Goal: Task Accomplishment & Management: Manage account settings

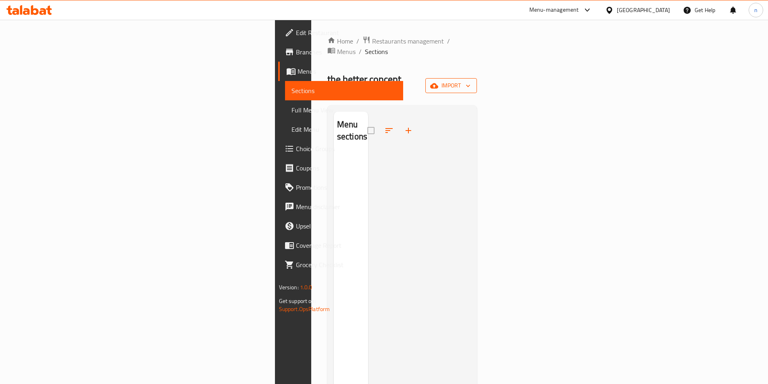
click at [471, 81] on span "import" at bounding box center [451, 86] width 39 height 10
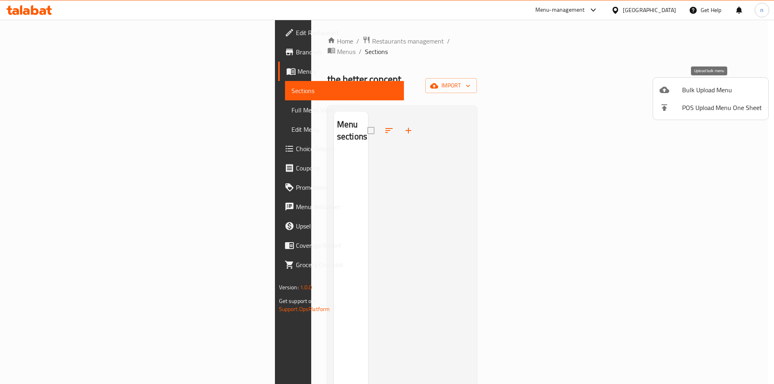
click at [699, 89] on span "Bulk Upload Menu" at bounding box center [722, 90] width 80 height 10
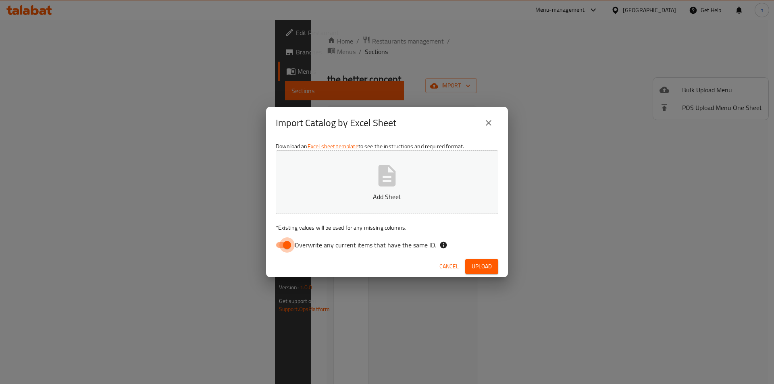
click at [277, 246] on input "Overwrite any current items that have the same ID." at bounding box center [287, 245] width 46 height 15
checkbox input "false"
click at [317, 204] on button "Add Sheet" at bounding box center [387, 182] width 223 height 64
click at [379, 173] on icon "button" at bounding box center [387, 175] width 17 height 21
click at [490, 272] on button "Upload" at bounding box center [481, 266] width 33 height 15
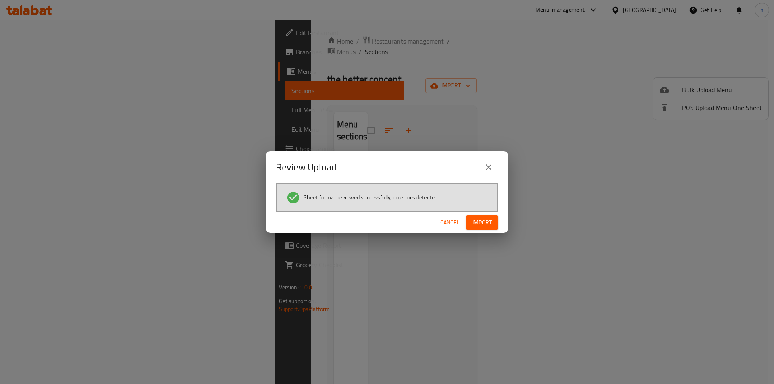
click at [492, 218] on span "Import" at bounding box center [482, 223] width 19 height 10
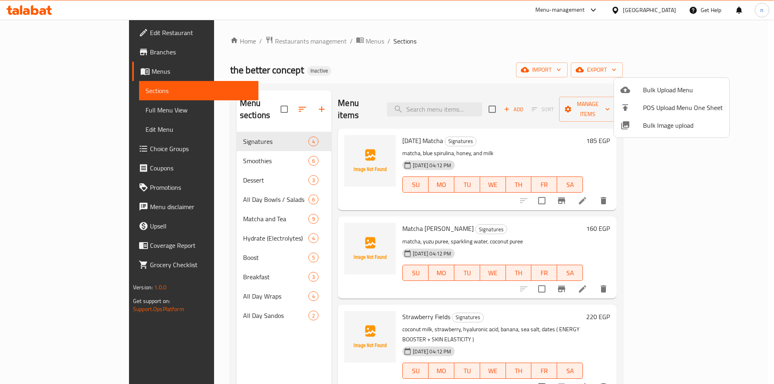
click at [32, 113] on div at bounding box center [387, 192] width 774 height 384
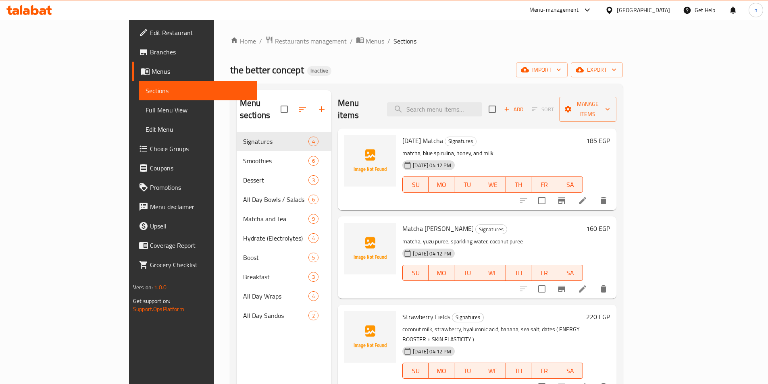
click at [146, 110] on span "Full Menu View" at bounding box center [198, 110] width 105 height 10
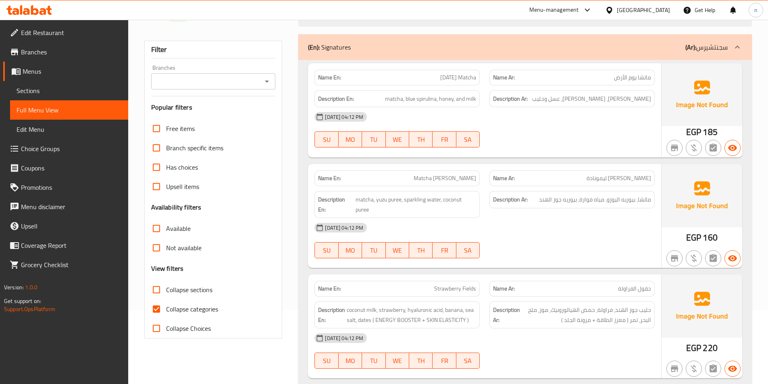
scroll to position [161, 0]
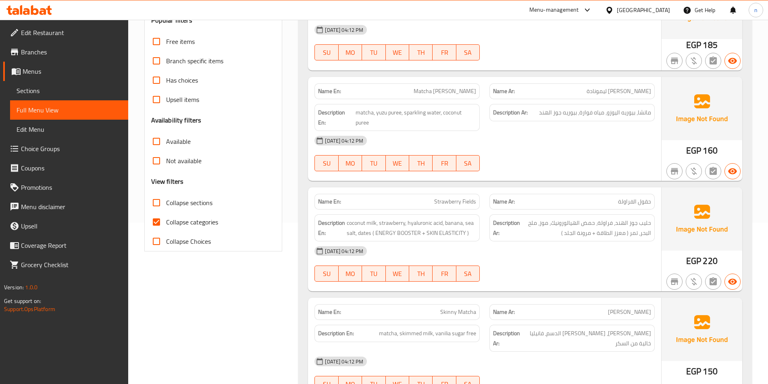
click at [161, 218] on input "Collapse categories" at bounding box center [156, 222] width 19 height 19
checkbox input "false"
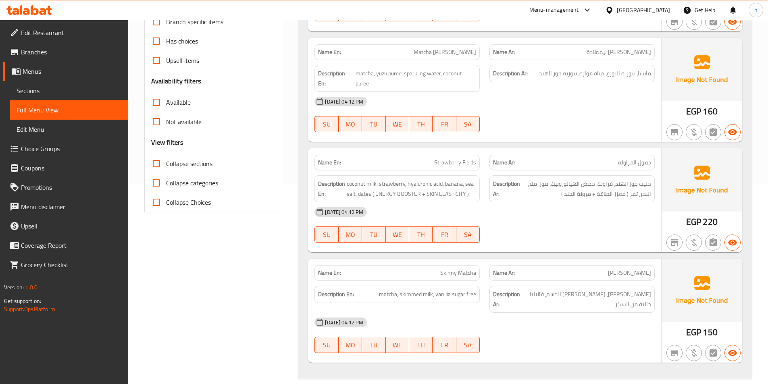
scroll to position [202, 0]
drag, startPoint x: 429, startPoint y: 54, endPoint x: 459, endPoint y: 51, distance: 29.9
click at [459, 51] on span "Matcha Yuzu Lemonade" at bounding box center [445, 51] width 63 height 8
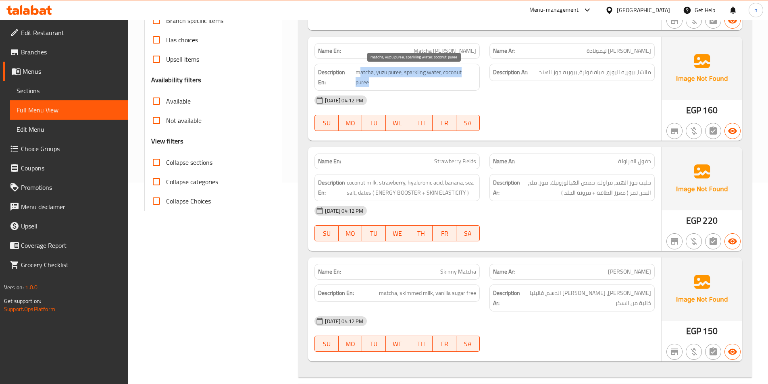
drag, startPoint x: 360, startPoint y: 69, endPoint x: 418, endPoint y: 81, distance: 59.3
click at [418, 81] on span "matcha, yuzu puree, sparkling water, coconut puree" at bounding box center [416, 77] width 121 height 20
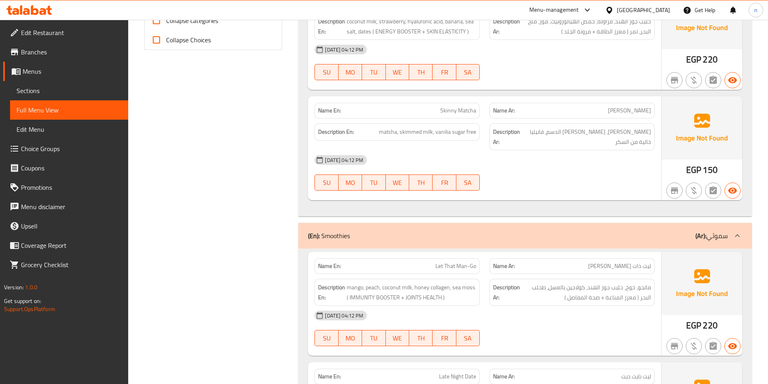
scroll to position [323, 0]
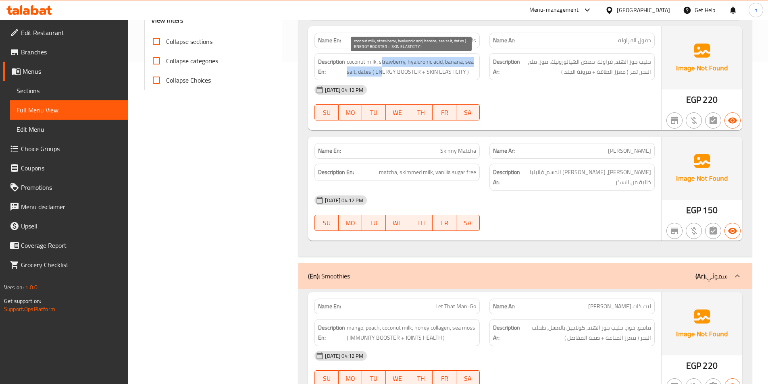
drag, startPoint x: 383, startPoint y: 60, endPoint x: 382, endPoint y: 74, distance: 13.8
click at [382, 74] on span "coconut milk, strawberry, hyaluronic acid, banana, sea salt, dates ( ENERGY BOO…" at bounding box center [411, 67] width 129 height 20
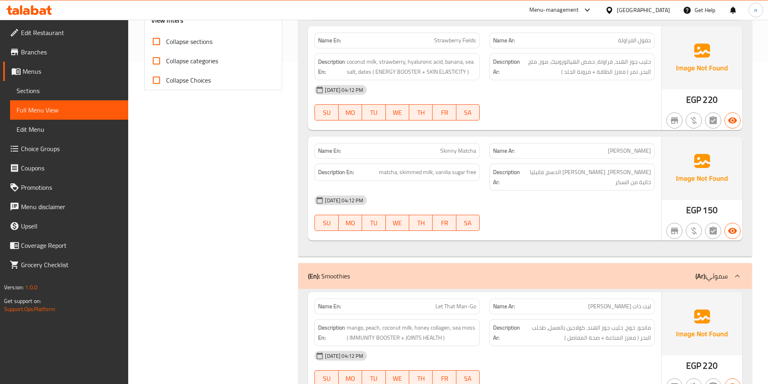
click at [513, 92] on div "06-10-2025 04:12 PM" at bounding box center [485, 89] width 350 height 19
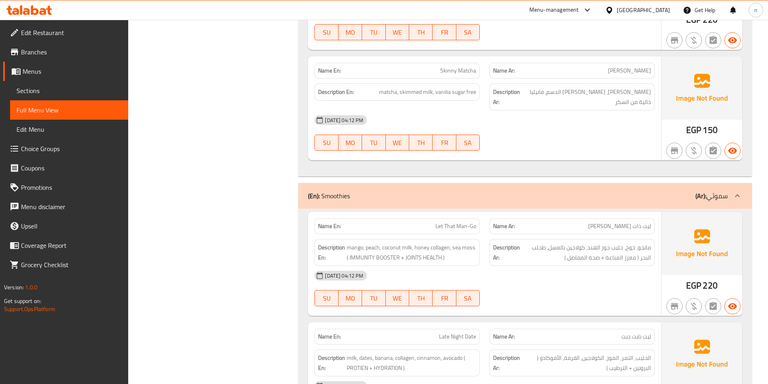
scroll to position [403, 0]
drag, startPoint x: 399, startPoint y: 90, endPoint x: 433, endPoint y: 90, distance: 33.9
click at [433, 90] on span "matcha, skimmed milk, vanilia sugar free" at bounding box center [427, 92] width 97 height 10
copy span "skimmed milk"
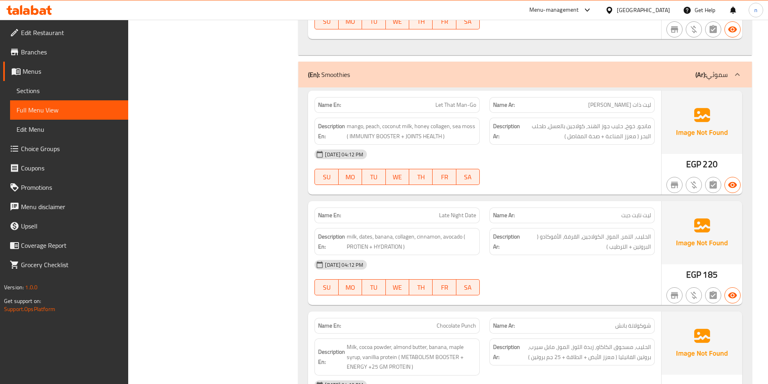
scroll to position [565, 0]
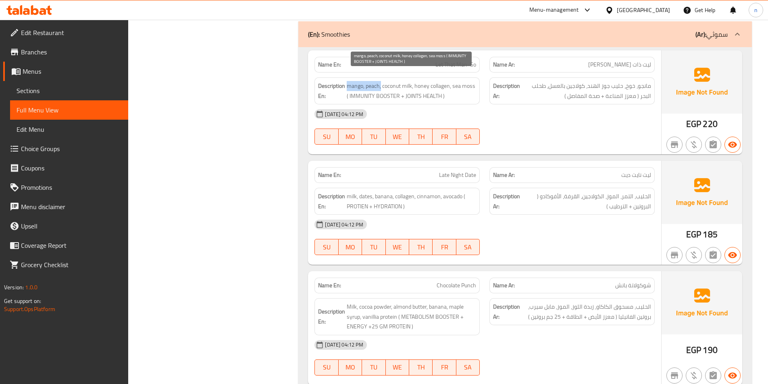
drag, startPoint x: 348, startPoint y: 78, endPoint x: 380, endPoint y: 74, distance: 32.5
click at [381, 81] on span "mango, peach, coconut milk, honey collagen, sea moss ( IMMUNITY BOOSTER + JOINT…" at bounding box center [411, 91] width 129 height 20
click at [374, 81] on span "mango, peach, coconut milk, honey collagen, sea moss ( IMMUNITY BOOSTER + JOINT…" at bounding box center [411, 91] width 129 height 20
drag, startPoint x: 419, startPoint y: 75, endPoint x: 452, endPoint y: 77, distance: 32.3
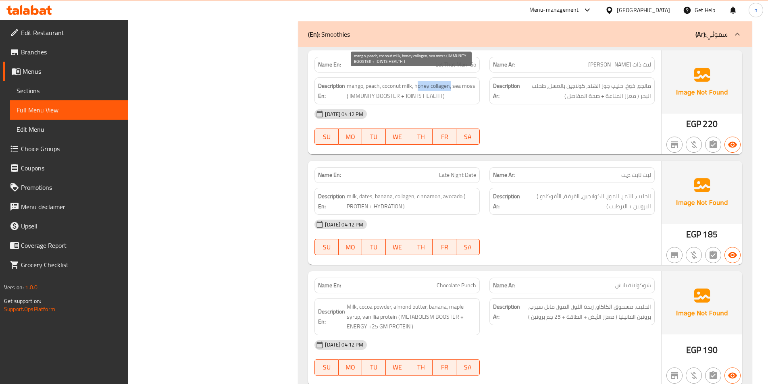
click at [452, 81] on span "mango, peach, coconut milk, honey collagen, sea moss ( IMMUNITY BOOSTER + JOINT…" at bounding box center [411, 91] width 129 height 20
click at [367, 89] on span "mango, peach, coconut milk, honey collagen, sea moss ( IMMUNITY BOOSTER + JOINT…" at bounding box center [411, 91] width 129 height 20
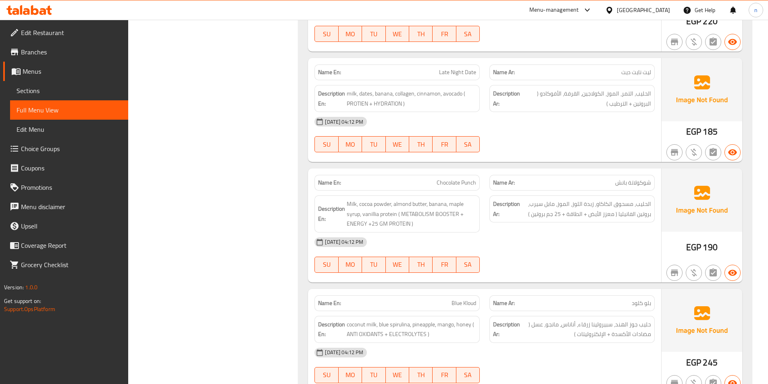
scroll to position [686, 0]
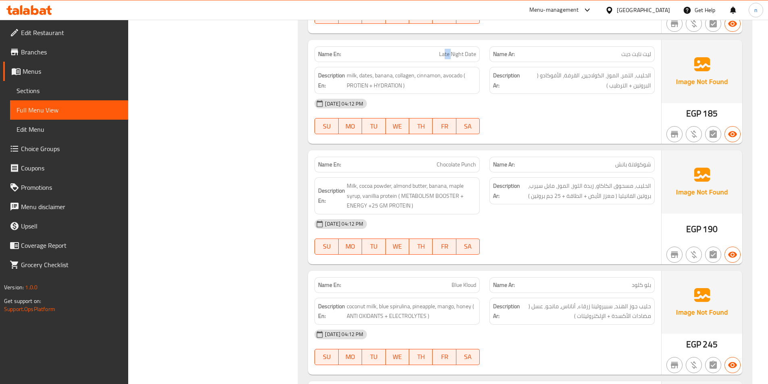
drag, startPoint x: 444, startPoint y: 46, endPoint x: 452, endPoint y: 45, distance: 8.1
click at [452, 50] on span "Late Night Date" at bounding box center [457, 54] width 37 height 8
click at [368, 71] on span "milk, dates, banana, collagen, cinnamon, avocado ( PROTIEN + HYDRATION )" at bounding box center [411, 81] width 129 height 20
click at [385, 71] on span "milk, dates, banana, collagen, cinnamon, avocado ( PROTIEN + HYDRATION )" at bounding box center [411, 81] width 129 height 20
click at [406, 71] on span "milk, dates, banana, collagen, cinnamon, avocado ( PROTIEN + HYDRATION )" at bounding box center [411, 81] width 129 height 20
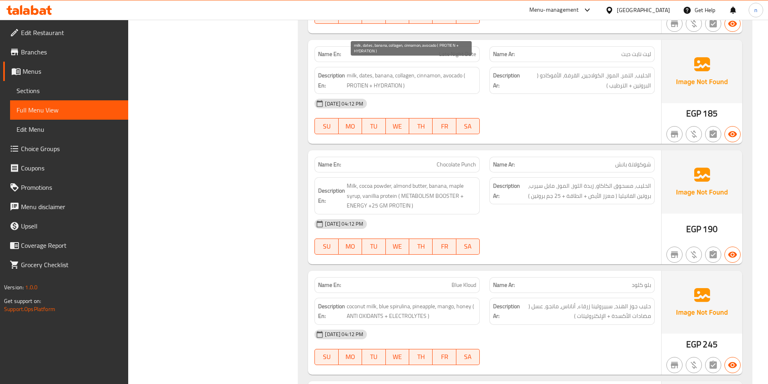
click at [432, 71] on span "milk, dates, banana, collagen, cinnamon, avocado ( PROTIEN + HYDRATION )" at bounding box center [411, 81] width 129 height 20
click at [453, 71] on span "milk, dates, banana, collagen, cinnamon, avocado ( PROTIEN + HYDRATION )" at bounding box center [411, 81] width 129 height 20
click at [360, 77] on span "milk, dates, banana, collagen, cinnamon, avocado ( PROTIEN + HYDRATION )" at bounding box center [411, 81] width 129 height 20
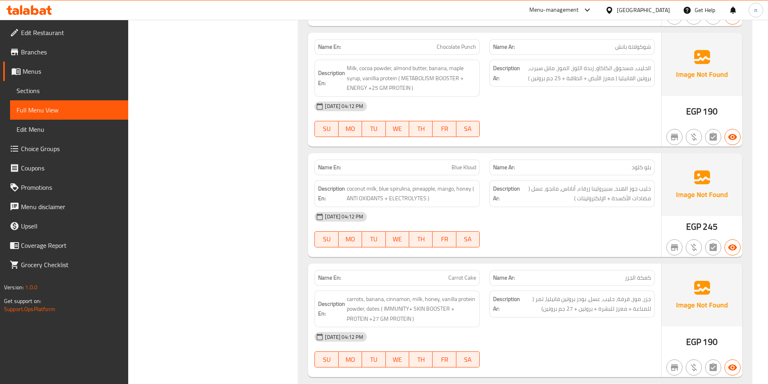
scroll to position [807, 0]
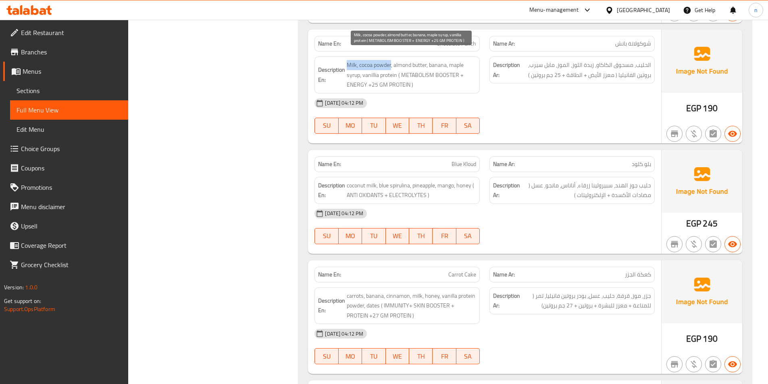
drag, startPoint x: 348, startPoint y: 56, endPoint x: 391, endPoint y: 55, distance: 43.6
click at [391, 60] on span "Milk, cocoa powder, almond butter, banana, maple syrup, vanillia protein ( META…" at bounding box center [411, 75] width 129 height 30
click at [382, 60] on span "Milk, cocoa powder, almond butter, banana, maple syrup, vanillia protein ( META…" at bounding box center [411, 75] width 129 height 30
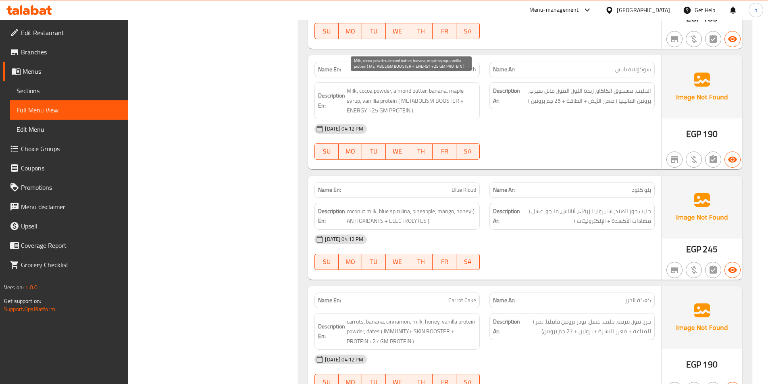
scroll to position [766, 0]
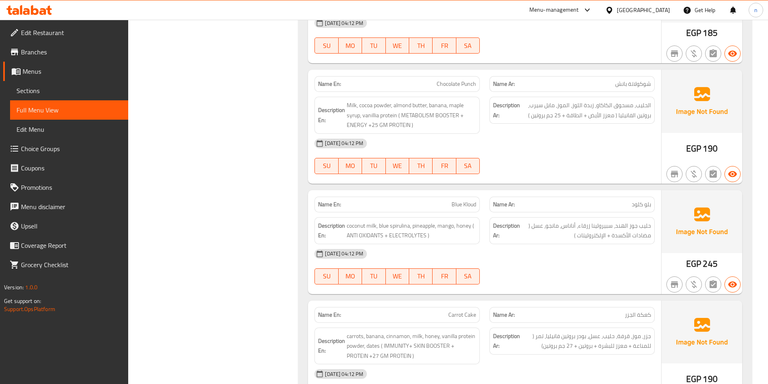
click at [463, 80] on span "Chocolate Punch" at bounding box center [457, 84] width 40 height 8
copy span "Chocolate Punch"
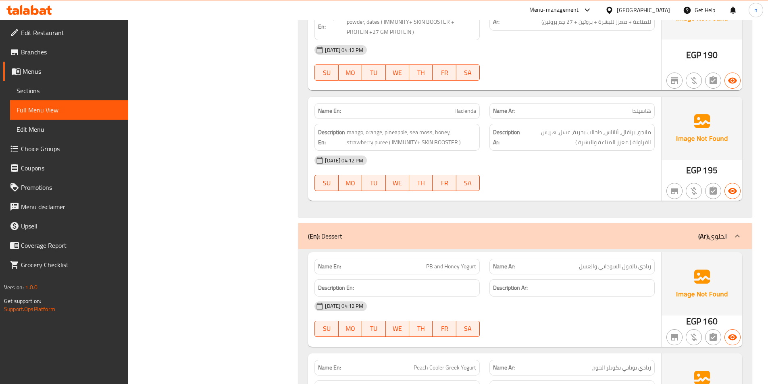
scroll to position [1089, 0]
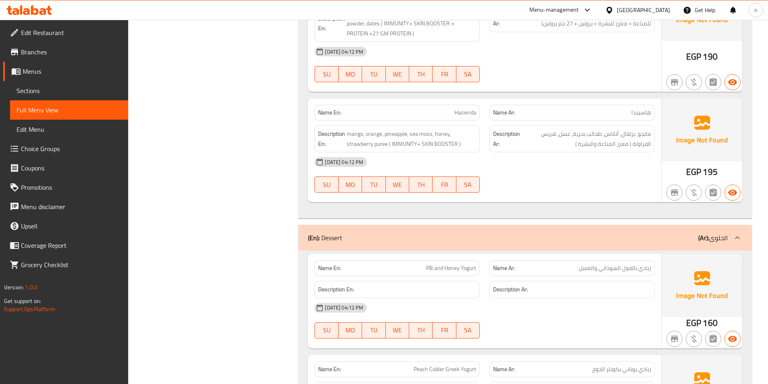
click at [460, 108] on span "Hacienda" at bounding box center [466, 112] width 22 height 8
copy span "Hacienda"
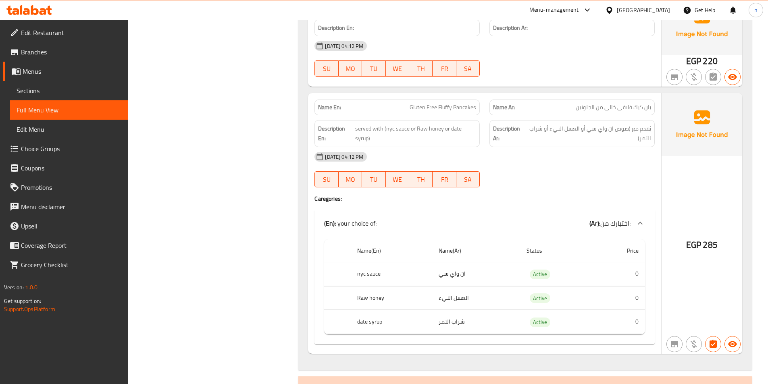
scroll to position [1492, 0]
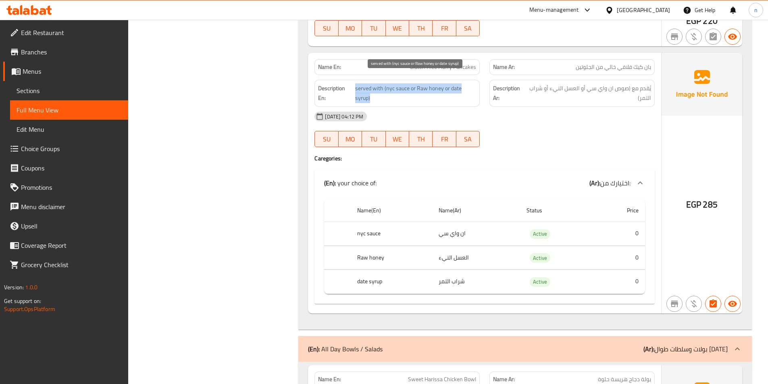
drag, startPoint x: 357, startPoint y: 79, endPoint x: 418, endPoint y: 84, distance: 60.7
click at [418, 84] on span "served with (nyc sauce or Raw honey or date syrup)" at bounding box center [415, 93] width 121 height 20
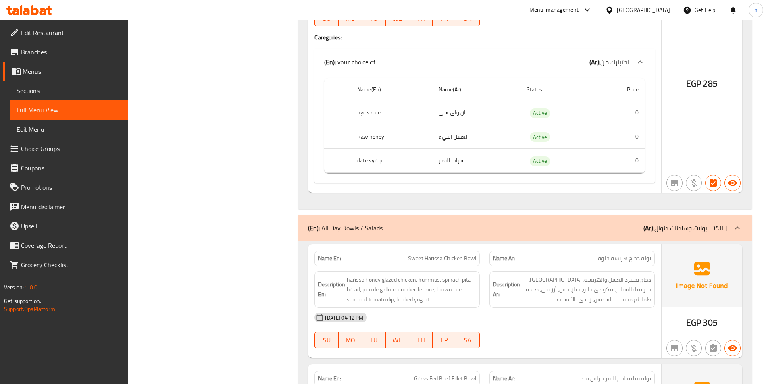
scroll to position [1573, 0]
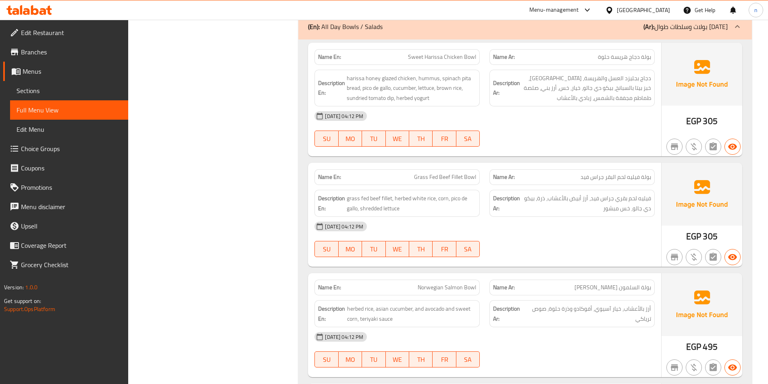
scroll to position [1774, 0]
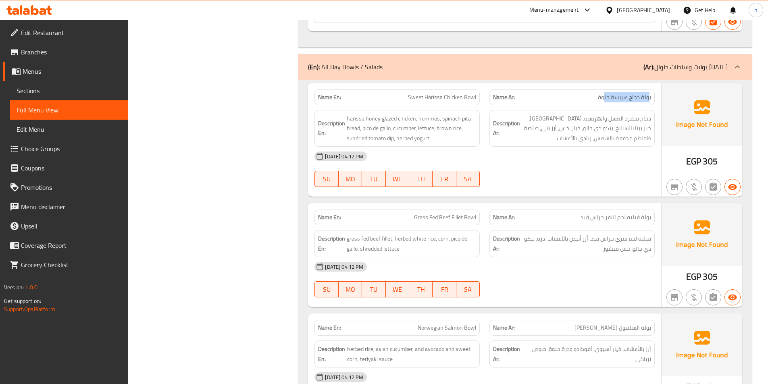
drag, startPoint x: 650, startPoint y: 91, endPoint x: 605, endPoint y: 91, distance: 45.2
click at [605, 93] on span "بولة دجاج هريسة حلوة" at bounding box center [624, 97] width 53 height 8
click at [311, 95] on div "Name En: Sweet Harissa Chicken Bowl" at bounding box center [397, 97] width 175 height 25
click at [432, 93] on span "Sweet Harissa Chicken Bowl" at bounding box center [442, 97] width 68 height 8
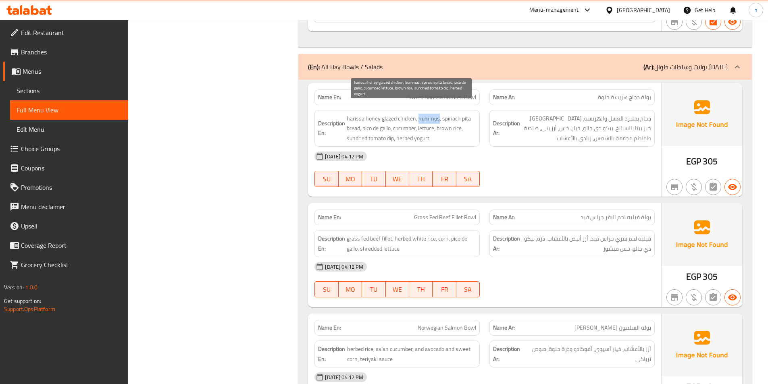
drag, startPoint x: 418, startPoint y: 109, endPoint x: 438, endPoint y: 111, distance: 20.3
click at [438, 114] on span "harissa honey glazed chicken, hummus, spinach pita bread, pico de gallo, cucumb…" at bounding box center [411, 129] width 129 height 30
drag, startPoint x: 364, startPoint y: 121, endPoint x: 392, endPoint y: 120, distance: 27.8
click at [392, 120] on span "harissa honey glazed chicken, hummus, spinach pita bread, pico de gallo, cucumb…" at bounding box center [411, 129] width 129 height 30
click at [442, 121] on span "harissa honey glazed chicken, hummus, spinach pita bread, pico de gallo, cucumb…" at bounding box center [411, 129] width 129 height 30
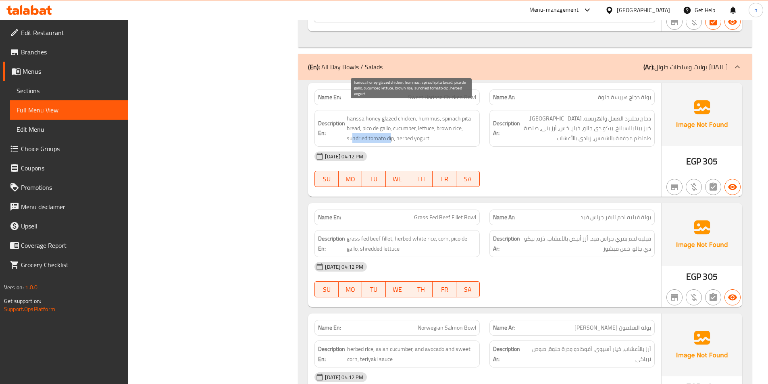
drag, startPoint x: 353, startPoint y: 129, endPoint x: 392, endPoint y: 133, distance: 39.4
click at [392, 133] on span "harissa honey glazed chicken, hummus, spinach pita bread, pico de gallo, cucumb…" at bounding box center [411, 129] width 129 height 30
drag, startPoint x: 400, startPoint y: 129, endPoint x: 435, endPoint y: 130, distance: 35.1
click at [435, 130] on span "harissa honey glazed chicken, hummus, spinach pita bread, pico de gallo, cucumb…" at bounding box center [411, 129] width 129 height 30
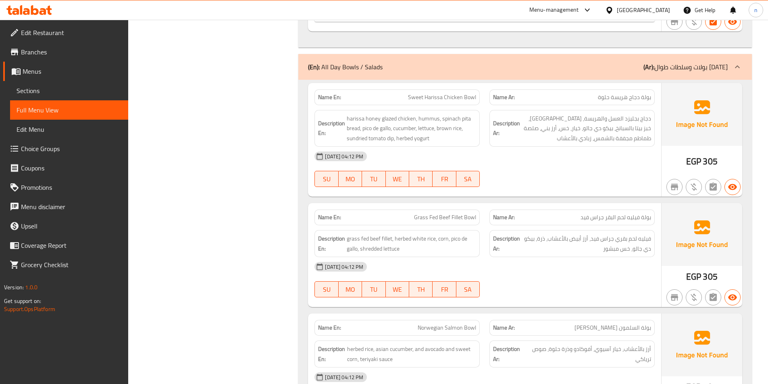
click at [441, 147] on div "06-10-2025 04:12 PM" at bounding box center [485, 156] width 350 height 19
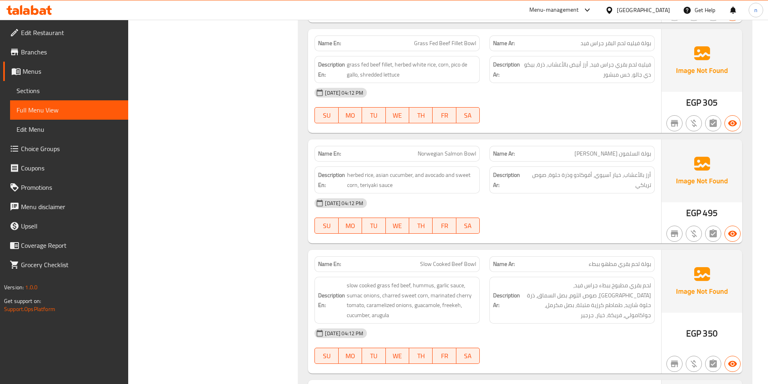
scroll to position [1936, 0]
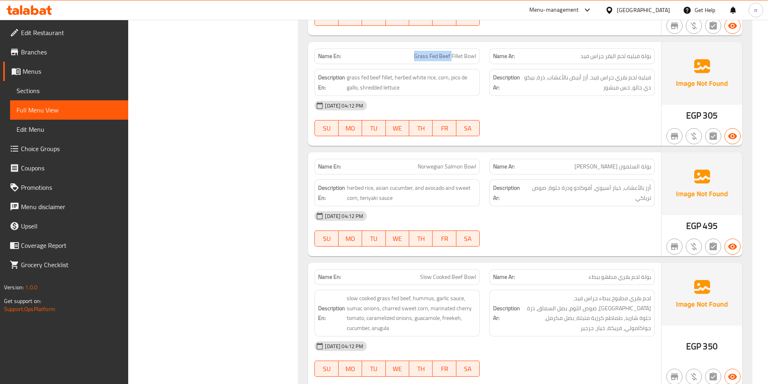
drag, startPoint x: 415, startPoint y: 50, endPoint x: 452, endPoint y: 50, distance: 37.5
click at [452, 52] on span "Grass Fed Beef Fillet Bowl" at bounding box center [445, 56] width 62 height 8
click at [421, 52] on span "Grass Fed Beef Fillet Bowl" at bounding box center [445, 56] width 62 height 8
click at [440, 73] on span "grass fed beef fillet, herbed white rice, corn, pico de gallo, shredded lettuce" at bounding box center [411, 83] width 129 height 20
click at [455, 73] on span "grass fed beef fillet, herbed white rice, corn, pico de gallo, shredded lettuce" at bounding box center [411, 83] width 129 height 20
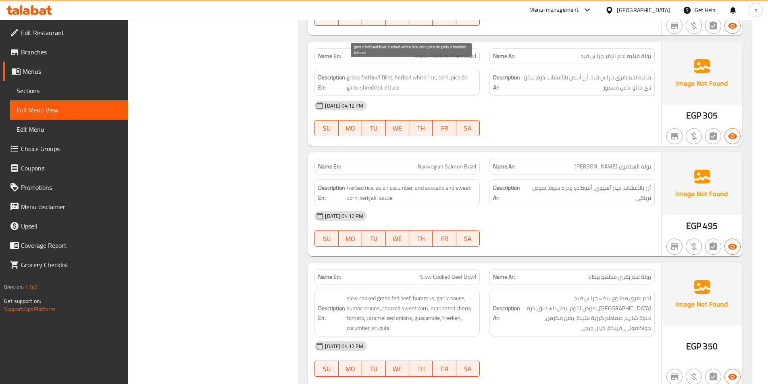
click at [367, 79] on span "grass fed beef fillet, herbed white rice, corn, pico de gallo, shredded lettuce" at bounding box center [411, 83] width 129 height 20
drag, startPoint x: 360, startPoint y: 80, endPoint x: 421, endPoint y: 80, distance: 61.7
click at [421, 80] on span "grass fed beef fillet, herbed white rice, corn, pico de gallo, shredded lettuce" at bounding box center [411, 83] width 129 height 20
click at [422, 81] on span "grass fed beef fillet, herbed white rice, corn, pico de gallo, shredded lettuce" at bounding box center [411, 83] width 129 height 20
click at [373, 78] on span "grass fed beef fillet, herbed white rice, corn, pico de gallo, shredded lettuce" at bounding box center [411, 83] width 129 height 20
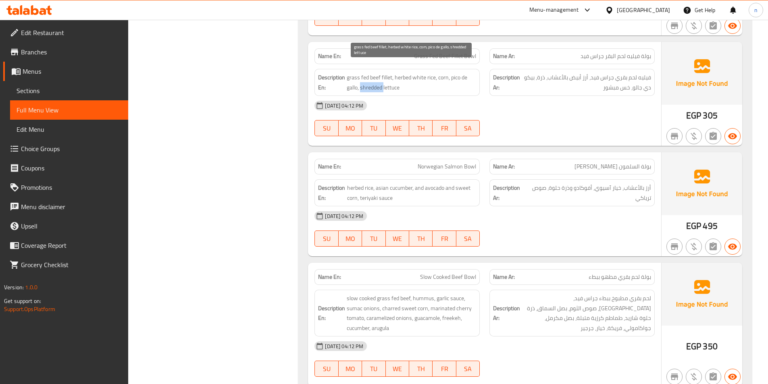
click at [373, 78] on span "grass fed beef fillet, herbed white rice, corn, pico de gallo, shredded lettuce" at bounding box center [411, 83] width 129 height 20
copy span "shredded"
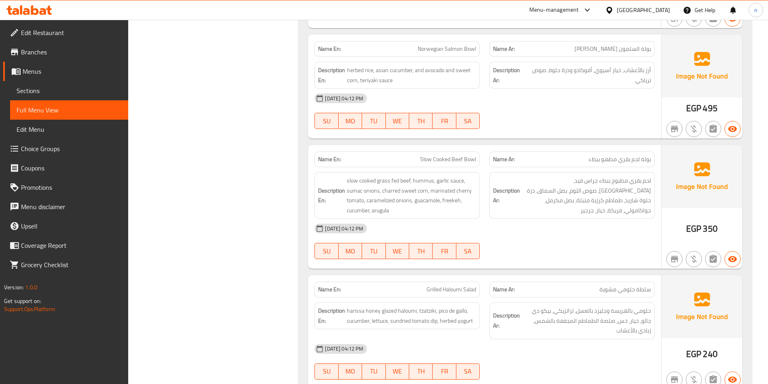
scroll to position [2057, 0]
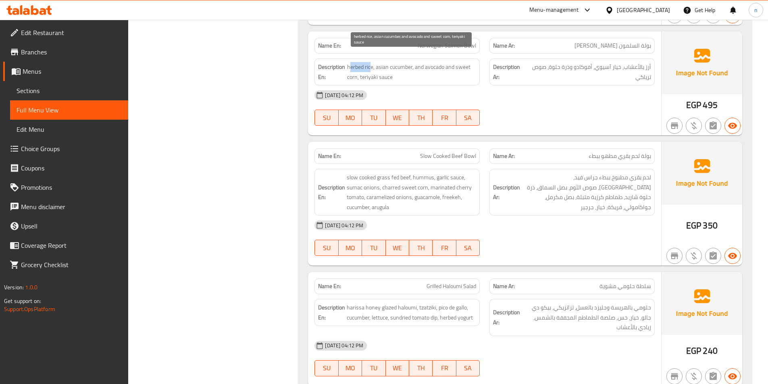
drag, startPoint x: 350, startPoint y: 58, endPoint x: 370, endPoint y: 58, distance: 20.6
click at [370, 62] on span "herbed rice, asian cucumber, and avocado and sweet corn, teriyaki sauce" at bounding box center [411, 72] width 129 height 20
drag, startPoint x: 381, startPoint y: 56, endPoint x: 408, endPoint y: 55, distance: 27.0
click at [408, 62] on span "herbed rice, asian cucumber, and avocado and sweet corn, teriyaki sauce" at bounding box center [411, 72] width 129 height 20
drag, startPoint x: 423, startPoint y: 58, endPoint x: 436, endPoint y: 58, distance: 13.3
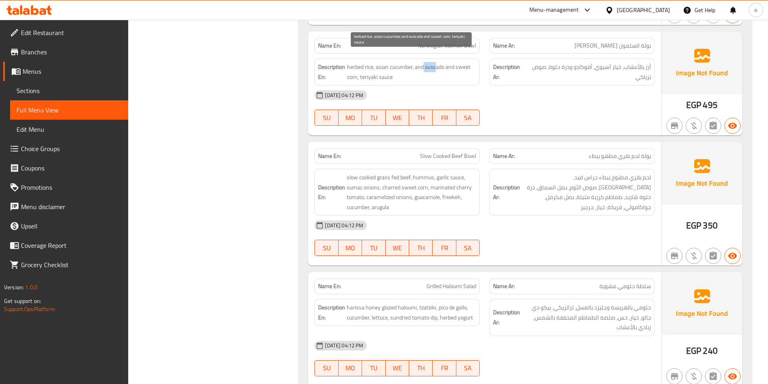
click at [436, 62] on span "herbed rice, asian cucumber, and avocado and sweet corn, teriyaki sauce" at bounding box center [411, 72] width 129 height 20
drag, startPoint x: 362, startPoint y: 67, endPoint x: 402, endPoint y: 67, distance: 40.3
click at [402, 67] on span "herbed rice, asian cucumber, and avocado and sweet corn, teriyaki sauce" at bounding box center [411, 72] width 129 height 20
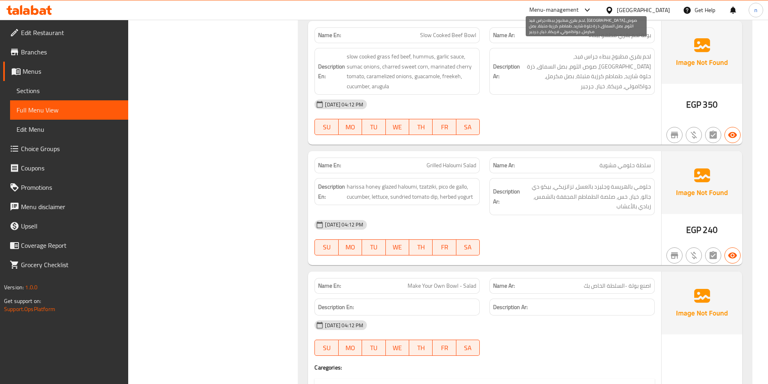
scroll to position [2137, 0]
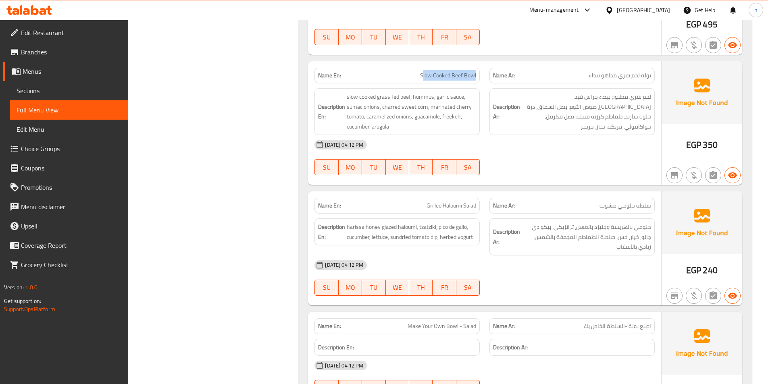
drag, startPoint x: 424, startPoint y: 64, endPoint x: 484, endPoint y: 63, distance: 59.7
click at [484, 63] on div "Name En: Slow Cooked Beef Bowl" at bounding box center [397, 75] width 175 height 25
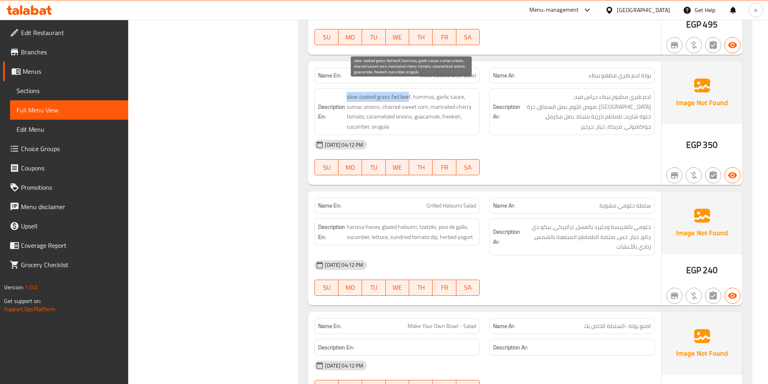
drag, startPoint x: 346, startPoint y: 88, endPoint x: 408, endPoint y: 91, distance: 61.8
click at [408, 92] on h6 "Description En: slow cooked grass fed beef, hummus, garlic sauce, sumac onions,…" at bounding box center [397, 112] width 158 height 40
click at [427, 92] on span "slow cooked grass fed beef, hummus, garlic sauce, sumac onions, charred sweet c…" at bounding box center [411, 112] width 129 height 40
drag, startPoint x: 444, startPoint y: 89, endPoint x: 468, endPoint y: 89, distance: 23.4
click at [468, 92] on span "slow cooked grass fed beef, hummus, garlic sauce, sumac onions, charred sweet c…" at bounding box center [411, 112] width 129 height 40
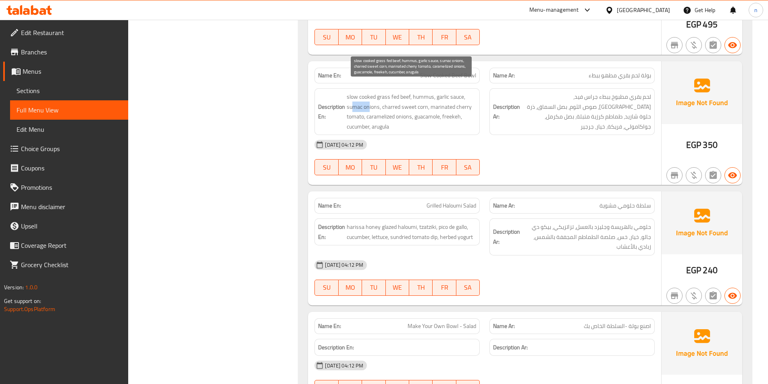
drag, startPoint x: 352, startPoint y: 98, endPoint x: 369, endPoint y: 96, distance: 17.1
click at [369, 96] on span "slow cooked grass fed beef, hummus, garlic sauce, sumac onions, charred sweet c…" at bounding box center [411, 112] width 129 height 40
click at [387, 98] on span "slow cooked grass fed beef, hummus, garlic sauce, sumac onions, charred sweet c…" at bounding box center [411, 112] width 129 height 40
drag, startPoint x: 383, startPoint y: 97, endPoint x: 423, endPoint y: 101, distance: 39.7
click at [423, 101] on span "slow cooked grass fed beef, hummus, garlic sauce, sumac onions, charred sweet c…" at bounding box center [411, 112] width 129 height 40
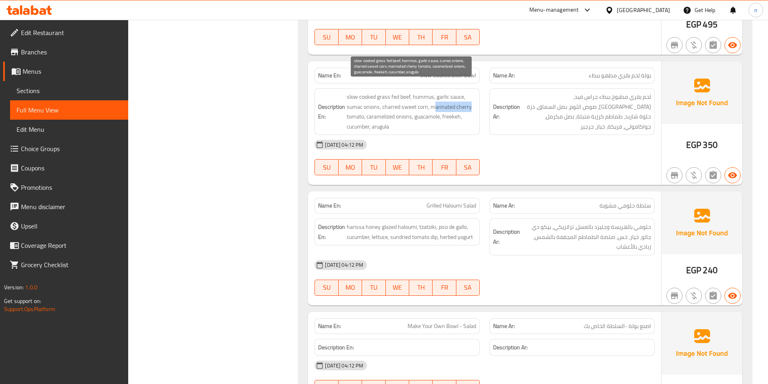
drag, startPoint x: 433, startPoint y: 98, endPoint x: 472, endPoint y: 97, distance: 39.2
click at [472, 97] on span "slow cooked grass fed beef, hummus, garlic sauce, sumac onions, charred sweet c…" at bounding box center [411, 112] width 129 height 40
click at [462, 98] on span "slow cooked grass fed beef, hummus, garlic sauce, sumac onions, charred sweet c…" at bounding box center [411, 112] width 129 height 40
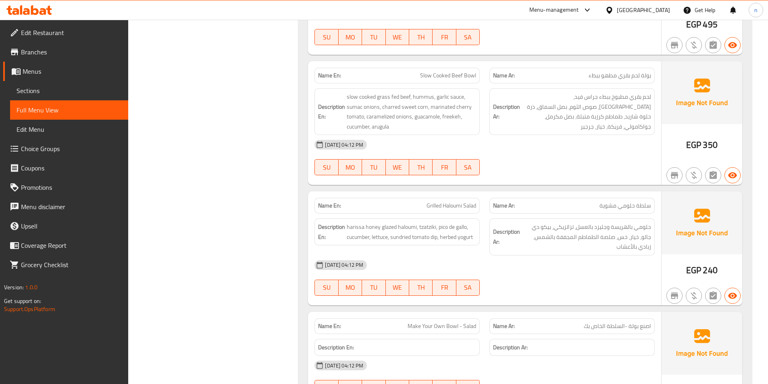
click at [447, 71] on span "Slow Cooked Beef Bowl" at bounding box center [448, 75] width 56 height 8
copy span "Slow Cooked Beef Bowl"
click at [385, 107] on span "slow cooked grass fed beef, hummus, garlic sauce, sumac onions, charred sweet c…" at bounding box center [411, 112] width 129 height 40
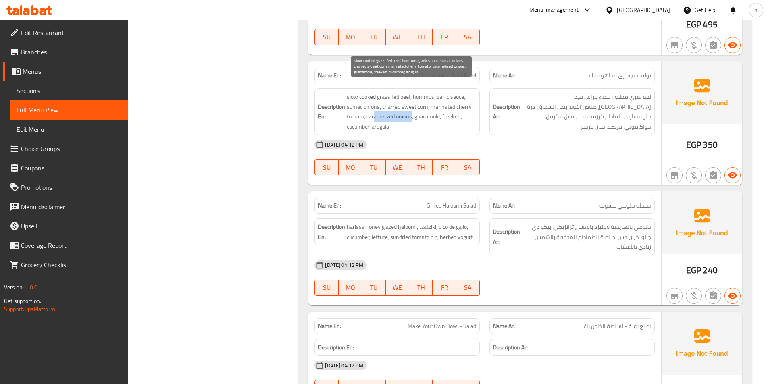
drag, startPoint x: 375, startPoint y: 108, endPoint x: 413, endPoint y: 109, distance: 38.3
click at [413, 109] on span "slow cooked grass fed beef, hummus, garlic sauce, sumac onions, charred sweet c…" at bounding box center [411, 112] width 129 height 40
click at [418, 109] on span "slow cooked grass fed beef, hummus, garlic sauce, sumac onions, charred sweet c…" at bounding box center [411, 112] width 129 height 40
drag, startPoint x: 417, startPoint y: 109, endPoint x: 438, endPoint y: 108, distance: 21.0
click at [438, 108] on span "slow cooked grass fed beef, hummus, garlic sauce, sumac onions, charred sweet c…" at bounding box center [411, 112] width 129 height 40
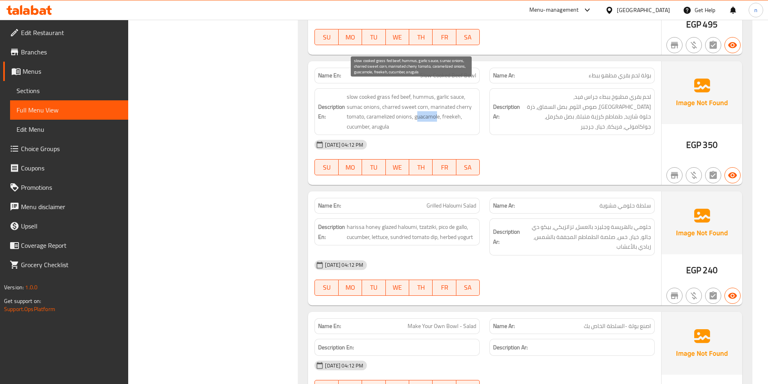
click at [422, 109] on span "slow cooked grass fed beef, hummus, garlic sauce, sumac onions, charred sweet c…" at bounding box center [411, 112] width 129 height 40
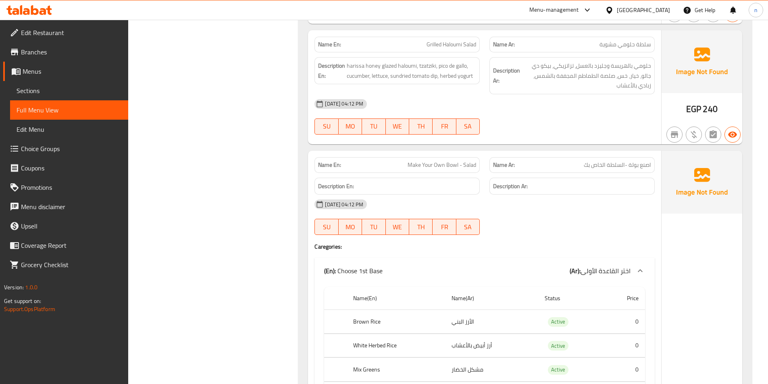
scroll to position [2258, 0]
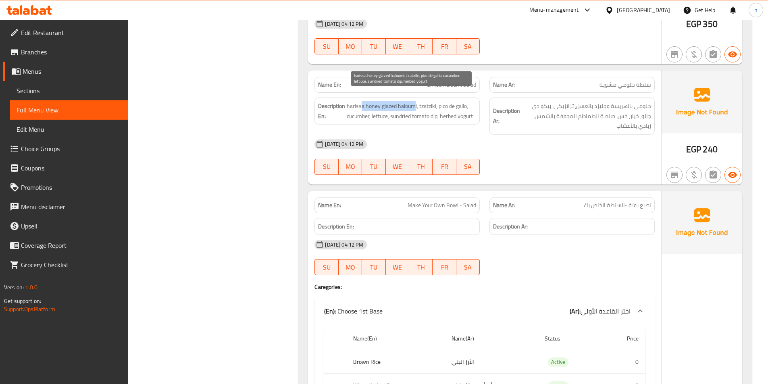
drag, startPoint x: 415, startPoint y: 96, endPoint x: 363, endPoint y: 94, distance: 52.5
click at [363, 101] on span "harissa honey glazed haloumi, tzatziki, pico de gallo, cucumber, lettuce, sundr…" at bounding box center [411, 111] width 129 height 20
click at [422, 101] on span "harissa honey glazed haloumi, tzatziki, pico de gallo, cucumber, lettuce, sundr…" at bounding box center [411, 111] width 129 height 20
drag, startPoint x: 421, startPoint y: 96, endPoint x: 436, endPoint y: 94, distance: 15.9
click at [436, 101] on span "harissa honey glazed haloumi, tzatziki, pico de gallo, cucumber, lettuce, sundr…" at bounding box center [411, 111] width 129 height 20
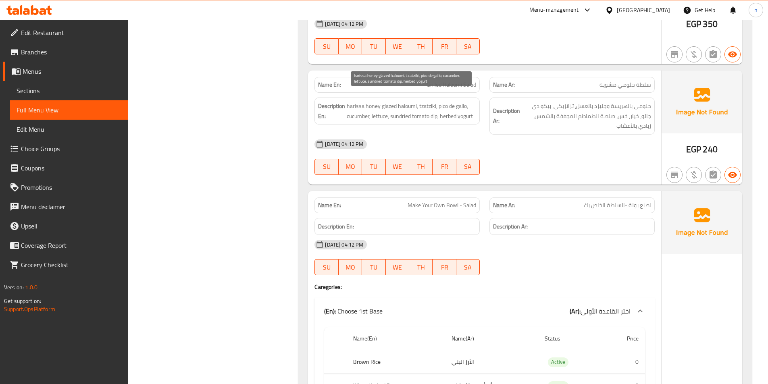
click at [442, 101] on span "harissa honey glazed haloumi, tzatziki, pico de gallo, cucumber, lettuce, sundr…" at bounding box center [411, 111] width 129 height 20
click at [355, 108] on span "harissa honey glazed haloumi, tzatziki, pico de gallo, cucumber, lettuce, sundr…" at bounding box center [411, 111] width 129 height 20
click at [382, 108] on span "harissa honey glazed haloumi, tzatziki, pico de gallo, cucumber, lettuce, sundr…" at bounding box center [411, 111] width 129 height 20
click at [400, 107] on span "harissa honey glazed haloumi, tzatziki, pico de gallo, cucumber, lettuce, sundr…" at bounding box center [411, 111] width 129 height 20
drag, startPoint x: 400, startPoint y: 107, endPoint x: 436, endPoint y: 109, distance: 35.9
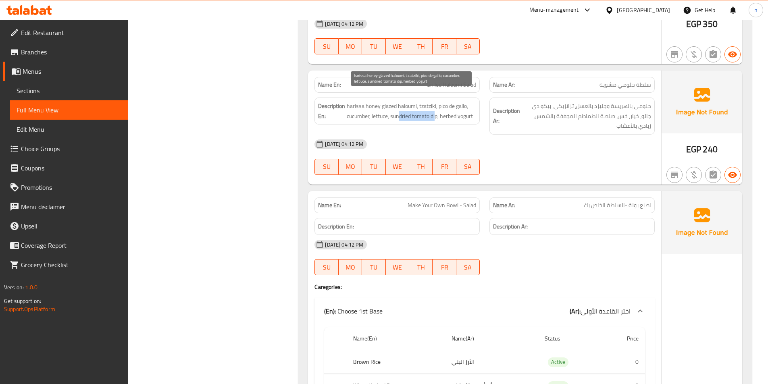
click at [436, 109] on span "harissa honey glazed haloumi, tzatziki, pico de gallo, cucumber, lettuce, sundr…" at bounding box center [411, 111] width 129 height 20
drag, startPoint x: 442, startPoint y: 107, endPoint x: 473, endPoint y: 110, distance: 31.2
click at [473, 110] on span "harissa honey glazed haloumi, tzatziki, pico de gallo, cucumber, lettuce, sundr…" at bounding box center [411, 111] width 129 height 20
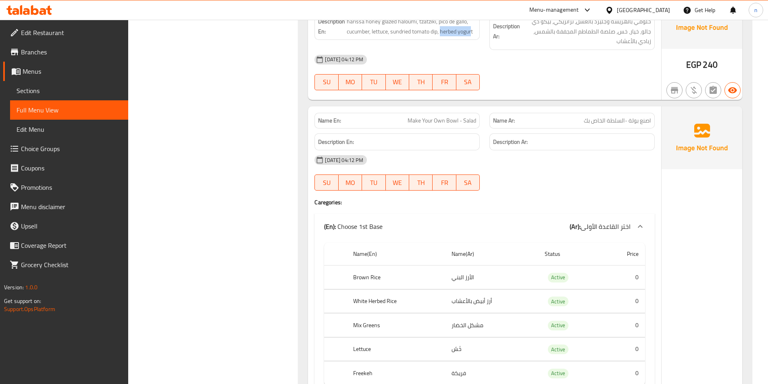
scroll to position [2379, 0]
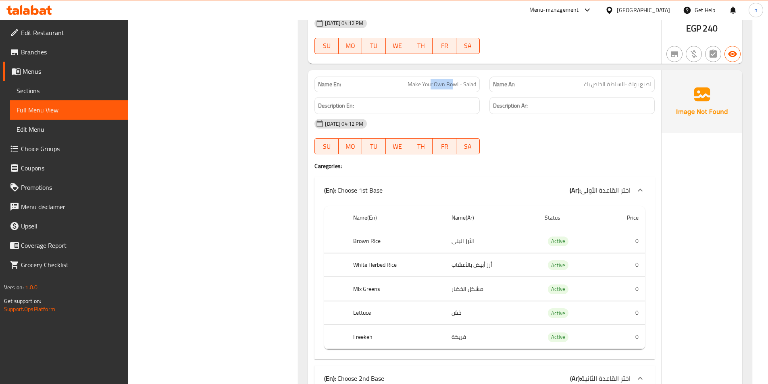
drag, startPoint x: 430, startPoint y: 77, endPoint x: 452, endPoint y: 77, distance: 22.2
click at [452, 80] on span "Make Your Own Bowl - Salad" at bounding box center [442, 84] width 69 height 8
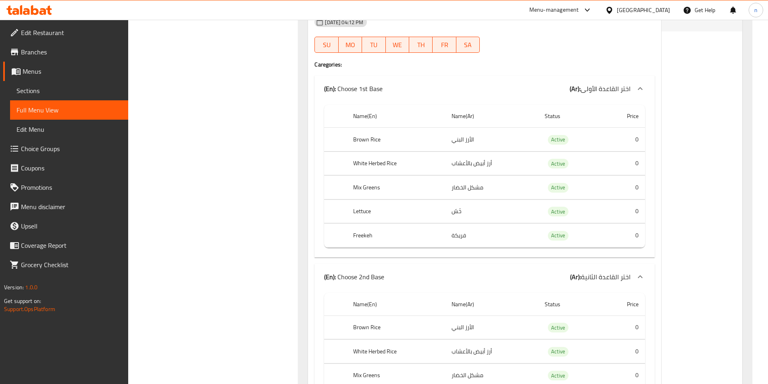
scroll to position [2500, 0]
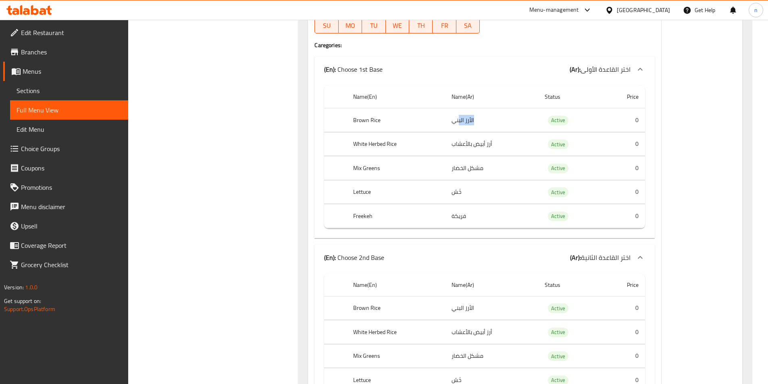
drag, startPoint x: 461, startPoint y: 108, endPoint x: 489, endPoint y: 108, distance: 27.8
click at [489, 108] on td "الأرز البني" at bounding box center [492, 120] width 94 height 24
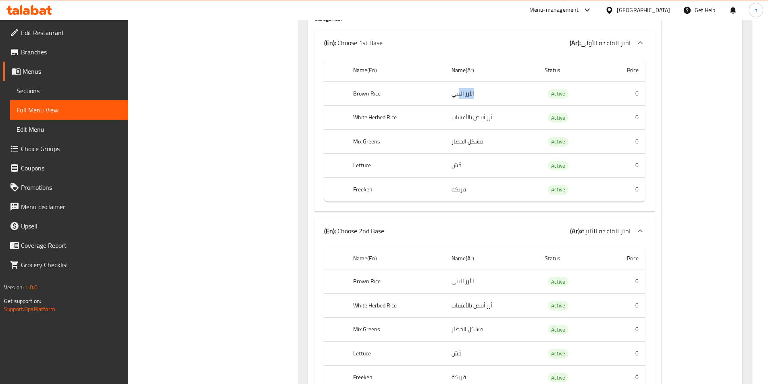
scroll to position [2541, 0]
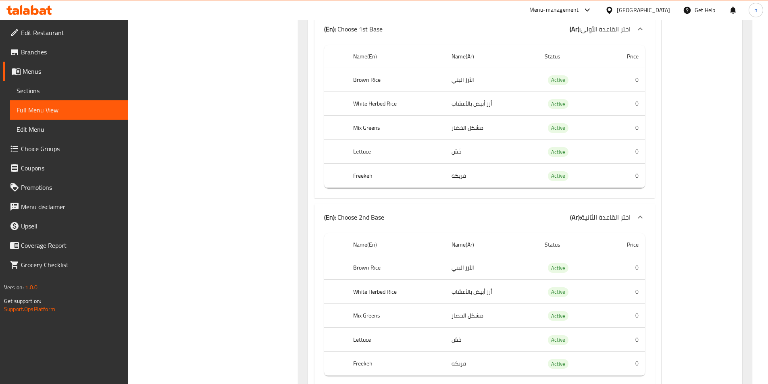
click at [475, 120] on td "مشكل الخضار" at bounding box center [492, 128] width 94 height 24
click at [369, 123] on th "Mix Greens" at bounding box center [396, 128] width 98 height 24
drag, startPoint x: 431, startPoint y: 142, endPoint x: 483, endPoint y: 145, distance: 51.7
click at [483, 145] on tr "Lettuce خَسّ Active 0" at bounding box center [484, 152] width 321 height 24
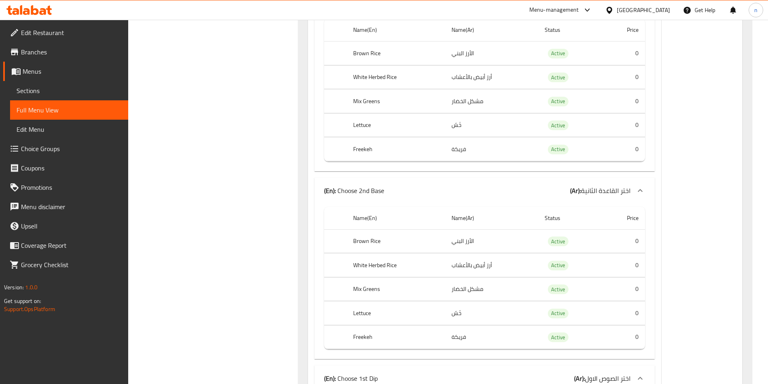
scroll to position [2581, 0]
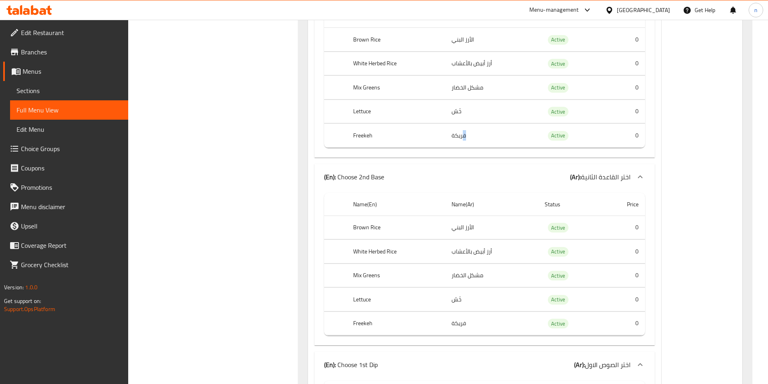
drag, startPoint x: 438, startPoint y: 127, endPoint x: 466, endPoint y: 127, distance: 27.8
click at [466, 127] on tr "Freekeh فريكة Active 0" at bounding box center [484, 136] width 321 height 24
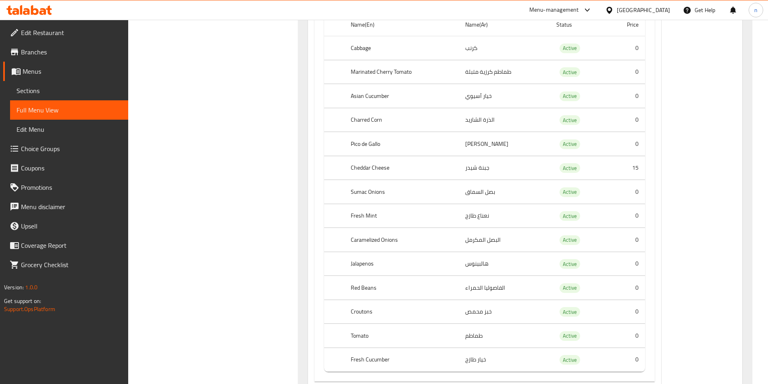
scroll to position [3388, 0]
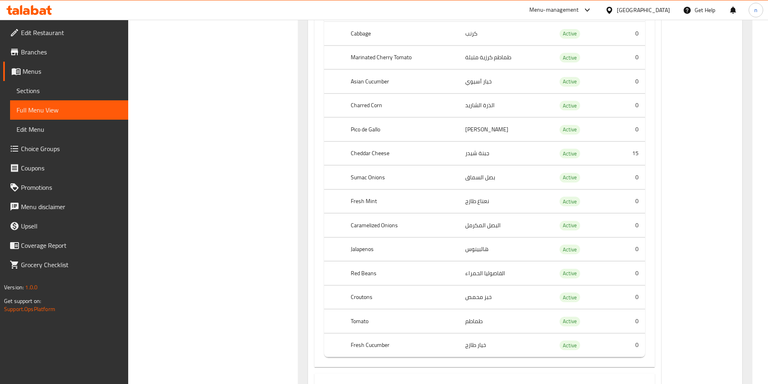
click at [486, 166] on td "بصل السماق" at bounding box center [504, 178] width 91 height 24
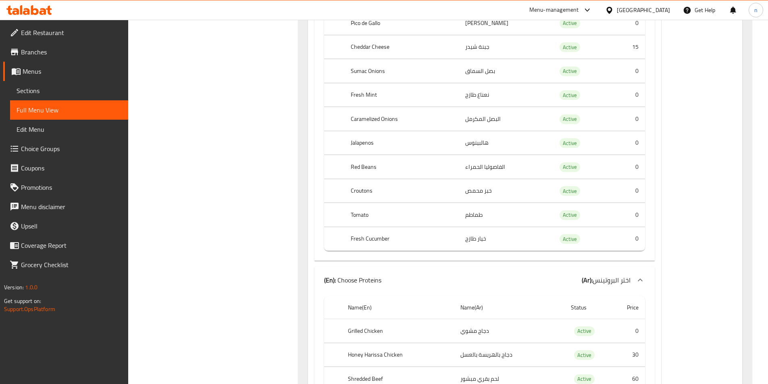
scroll to position [3509, 0]
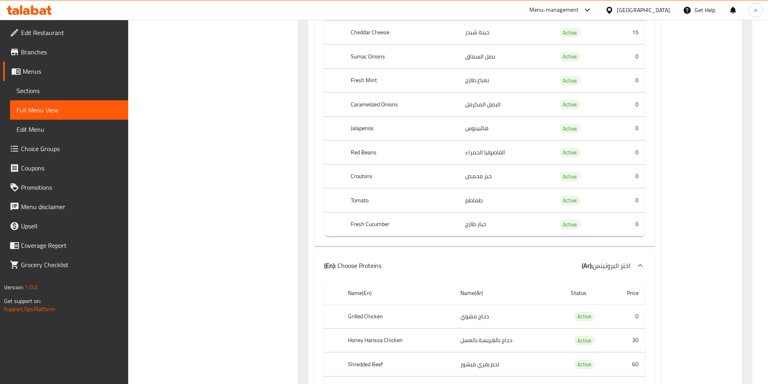
click at [479, 189] on td "طماطم" at bounding box center [504, 201] width 91 height 24
click at [476, 219] on td "خيار طازج" at bounding box center [504, 225] width 91 height 24
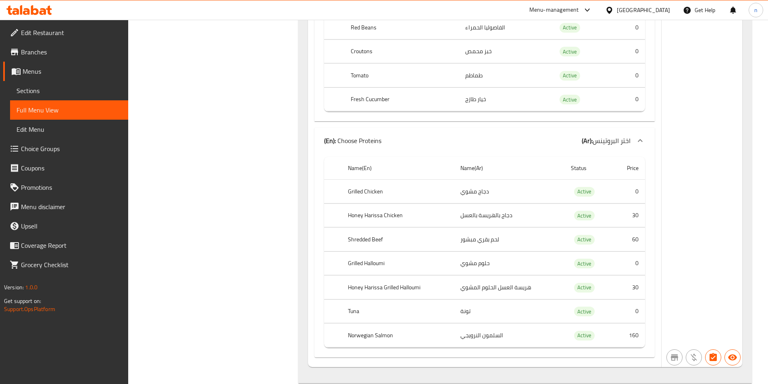
scroll to position [3710, 0]
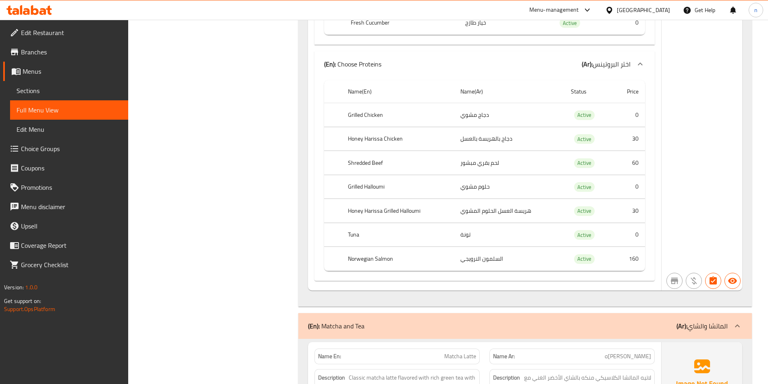
click at [361, 106] on th "Grilled Chicken" at bounding box center [398, 115] width 113 height 24
click at [482, 108] on td "دجاج مشوي" at bounding box center [509, 115] width 111 height 24
click at [480, 131] on td "دجاج بالهريسة بالعسل" at bounding box center [509, 139] width 111 height 24
drag, startPoint x: 467, startPoint y: 200, endPoint x: 529, endPoint y: 200, distance: 61.7
click at [529, 200] on td "هريسة العسل الحلوم المشوي" at bounding box center [509, 211] width 111 height 24
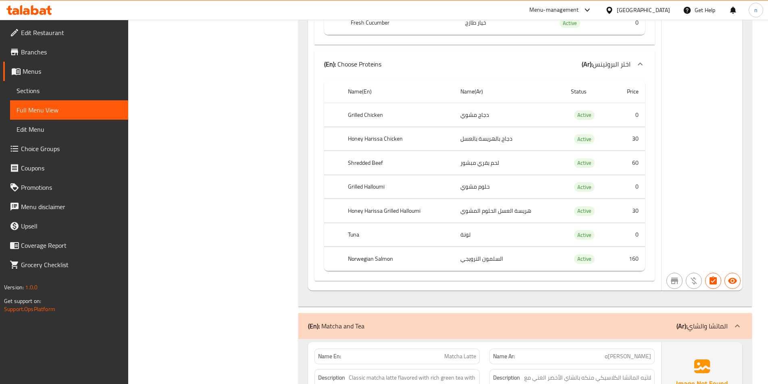
click at [364, 251] on th "Norwegian Salmon" at bounding box center [398, 259] width 113 height 24
click at [592, 259] on td "Active" at bounding box center [589, 259] width 48 height 24
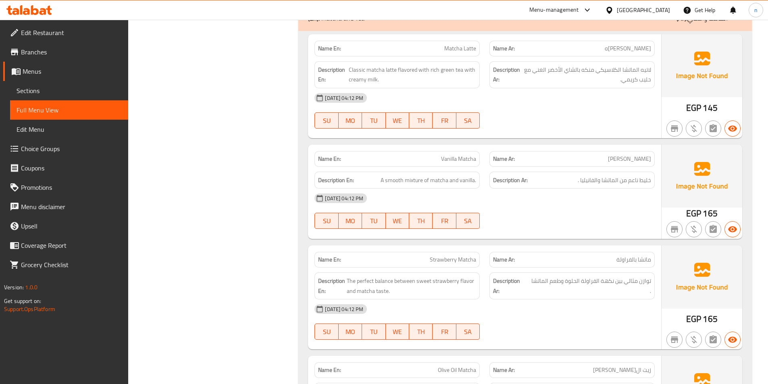
scroll to position [4033, 0]
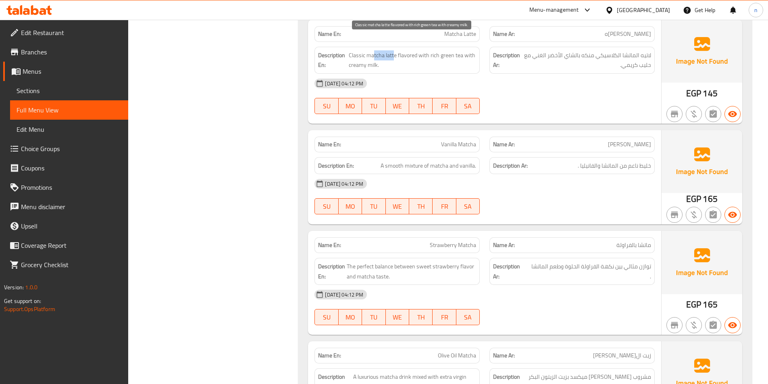
drag, startPoint x: 373, startPoint y: 45, endPoint x: 393, endPoint y: 43, distance: 20.3
click at [393, 50] on span "Classic matcha latte flavored with rich green tea with creamy milk." at bounding box center [412, 60] width 127 height 20
click at [406, 50] on span "Classic matcha latte flavored with rich green tea with creamy milk." at bounding box center [412, 60] width 127 height 20
drag, startPoint x: 428, startPoint y: 47, endPoint x: 460, endPoint y: 50, distance: 32.0
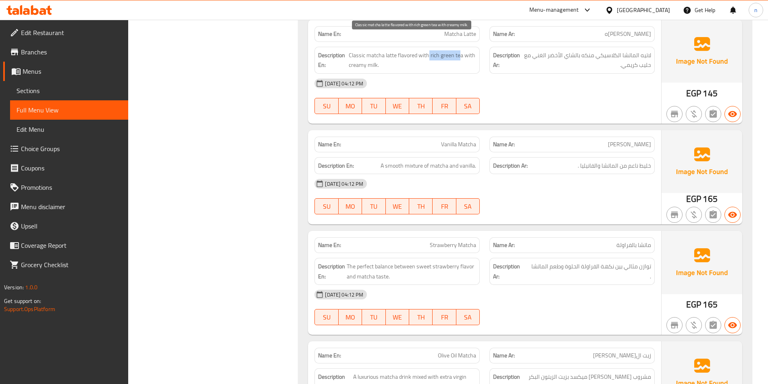
click at [460, 50] on span "Classic matcha latte flavored with rich green tea with creamy milk." at bounding box center [412, 60] width 127 height 20
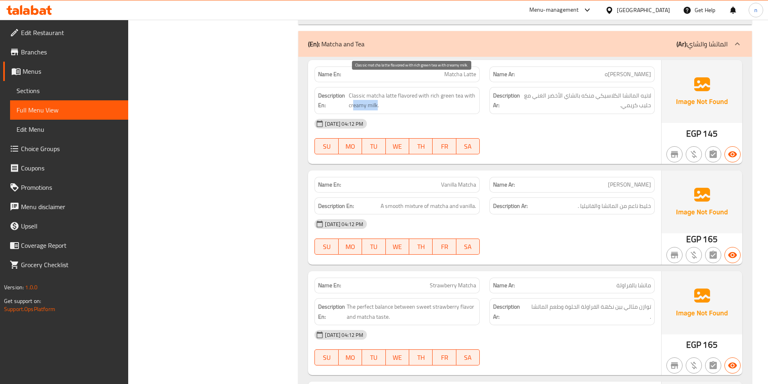
drag, startPoint x: 353, startPoint y: 96, endPoint x: 377, endPoint y: 96, distance: 23.8
click at [377, 96] on span "Classic matcha latte flavored with rich green tea with creamy milk." at bounding box center [412, 101] width 127 height 20
click at [467, 114] on div "06-10-2025 04:12 PM" at bounding box center [485, 123] width 350 height 19
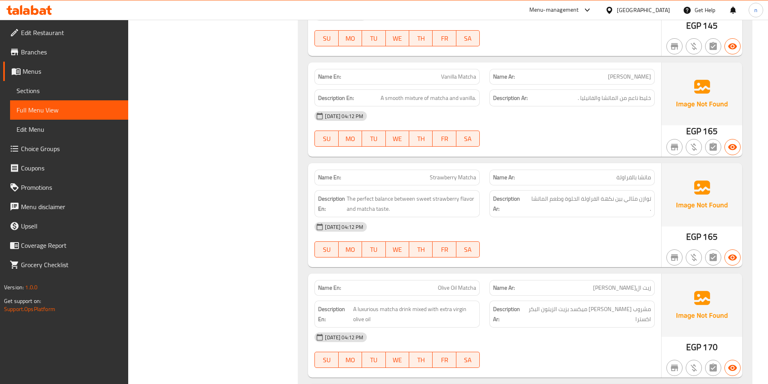
scroll to position [4114, 0]
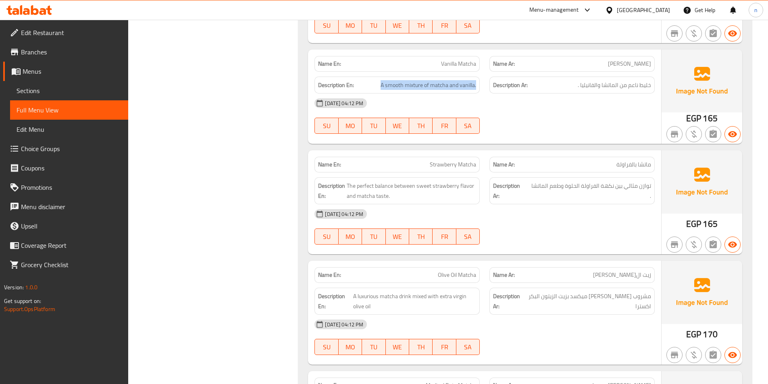
drag, startPoint x: 382, startPoint y: 75, endPoint x: 481, endPoint y: 75, distance: 98.4
click at [481, 75] on div "Description En: A smooth mixture of matcha and vanilla." at bounding box center [397, 85] width 175 height 27
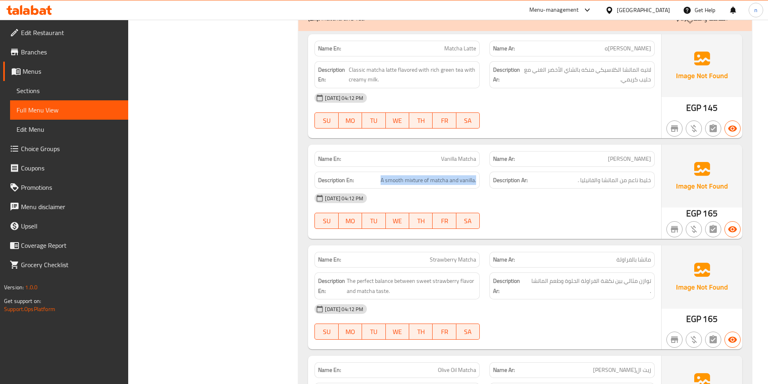
scroll to position [4033, 0]
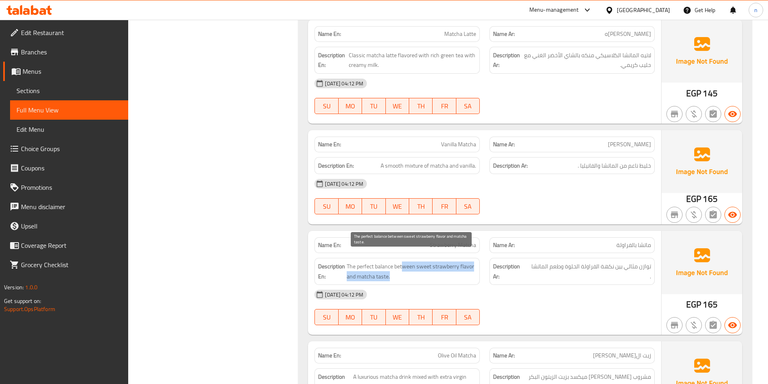
drag, startPoint x: 402, startPoint y: 259, endPoint x: 448, endPoint y: 264, distance: 45.4
click at [448, 264] on span "The perfect balance between sweet strawberry flavor and matcha taste." at bounding box center [411, 272] width 129 height 20
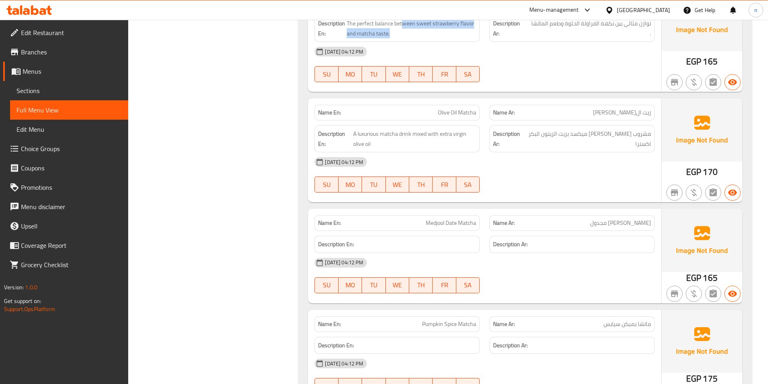
scroll to position [4315, 0]
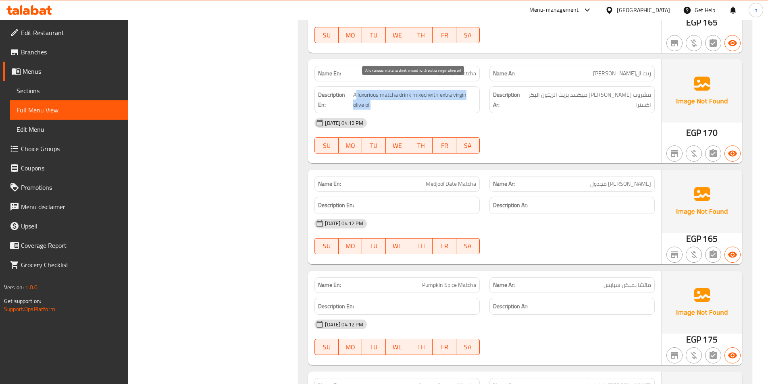
drag, startPoint x: 356, startPoint y: 84, endPoint x: 448, endPoint y: 92, distance: 93.1
click at [448, 92] on span "A luxurious matcha drink mixed with extra virgin olive oil" at bounding box center [414, 100] width 123 height 20
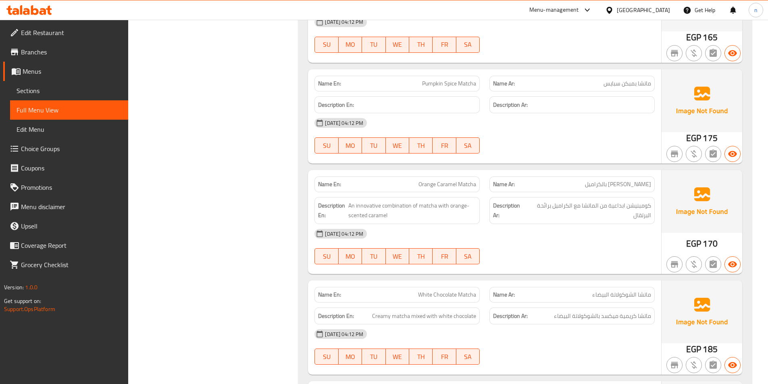
scroll to position [4477, 0]
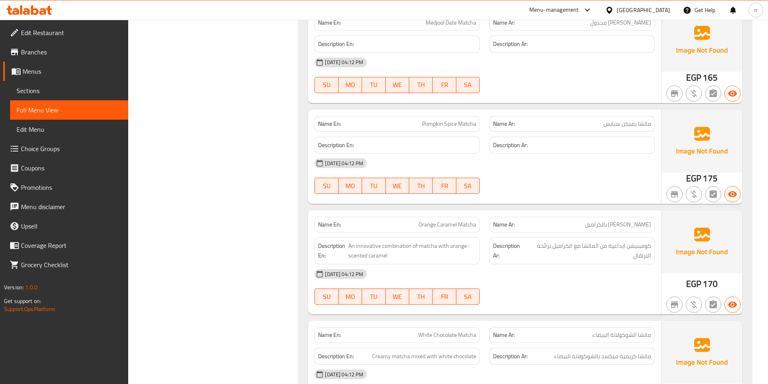
click at [433, 120] on span "Pumpkin Spice Matcha" at bounding box center [449, 124] width 54 height 8
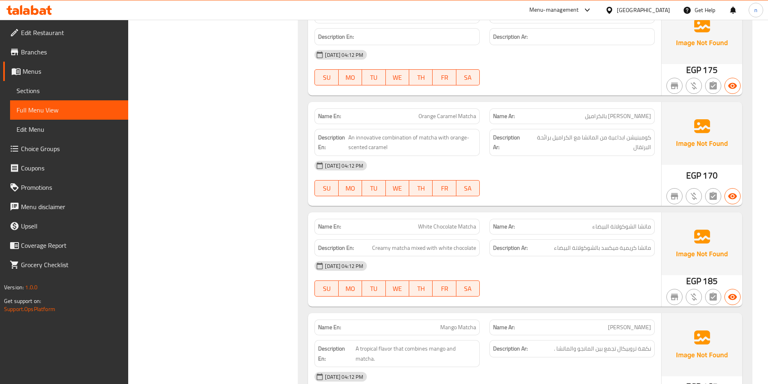
scroll to position [4598, 0]
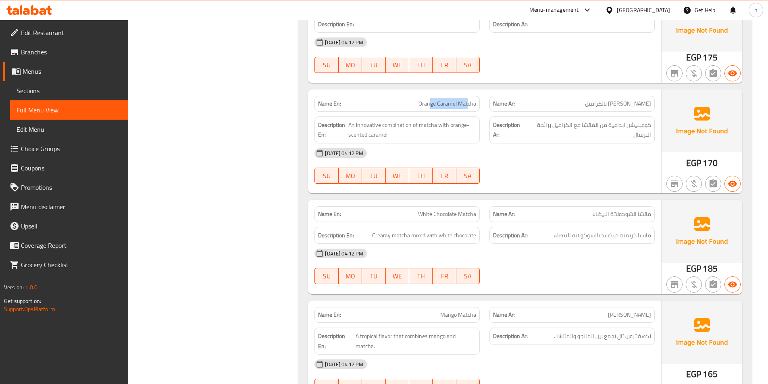
drag, startPoint x: 430, startPoint y: 94, endPoint x: 467, endPoint y: 99, distance: 38.2
click at [467, 99] on div "Name En: Orange Caramel Matcha" at bounding box center [397, 104] width 165 height 16
click at [377, 120] on span "An innovative combination of matcha with orange-scented caramel" at bounding box center [412, 130] width 128 height 20
drag, startPoint x: 417, startPoint y: 119, endPoint x: 440, endPoint y: 119, distance: 23.0
click at [440, 120] on span "An innovative combination of matcha with orange-scented caramel" at bounding box center [412, 130] width 128 height 20
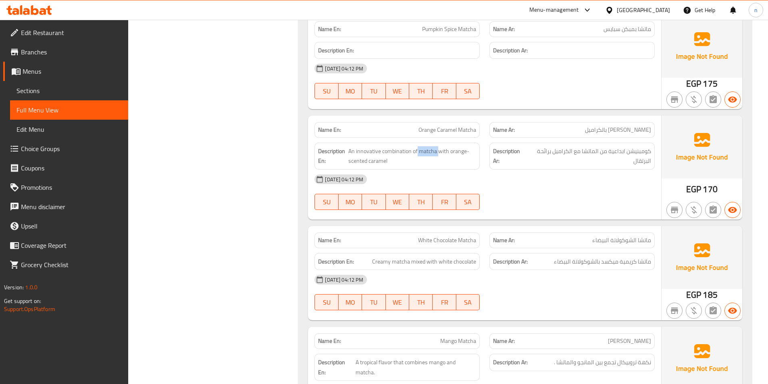
scroll to position [4557, 0]
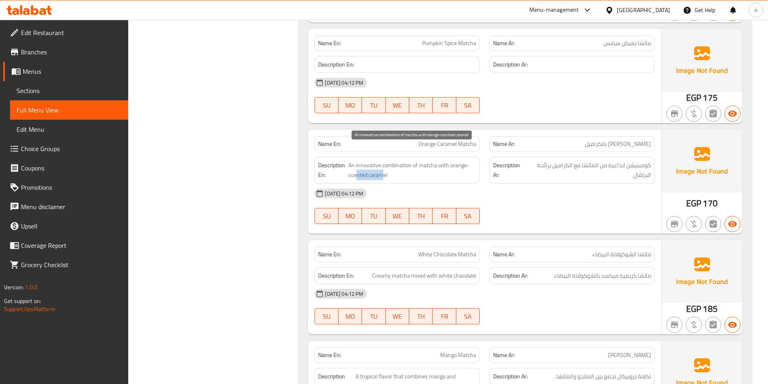
drag, startPoint x: 356, startPoint y: 167, endPoint x: 382, endPoint y: 166, distance: 25.8
click at [382, 166] on span "An innovative combination of matcha with orange-scented caramel" at bounding box center [412, 171] width 128 height 20
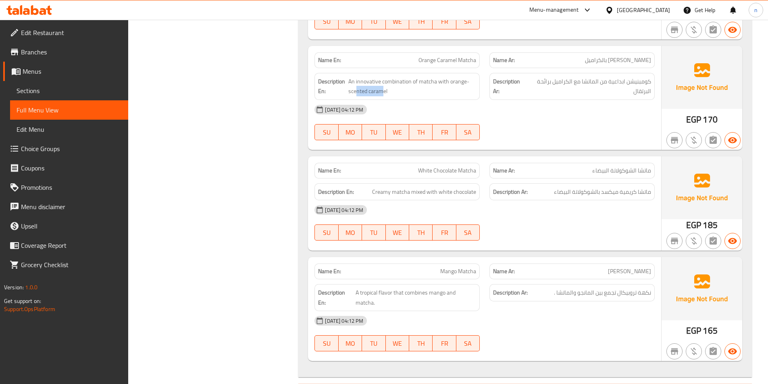
scroll to position [4719, 0]
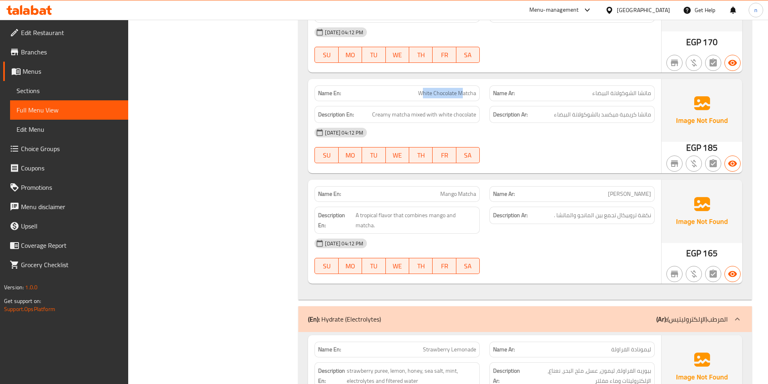
drag, startPoint x: 423, startPoint y: 83, endPoint x: 463, endPoint y: 82, distance: 39.9
click at [463, 89] on span "White Chocolate Matcha" at bounding box center [447, 93] width 58 height 8
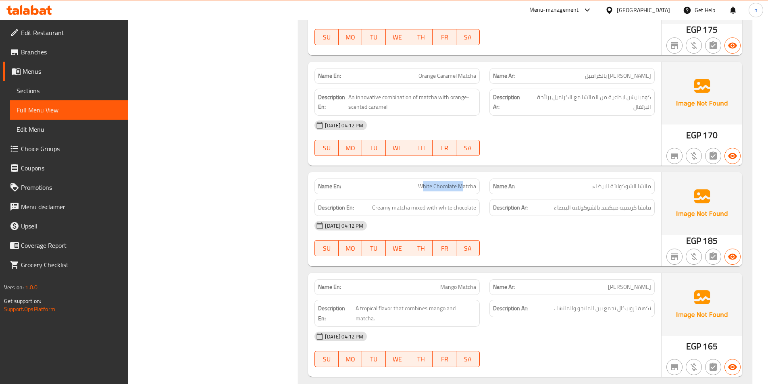
scroll to position [4638, 0]
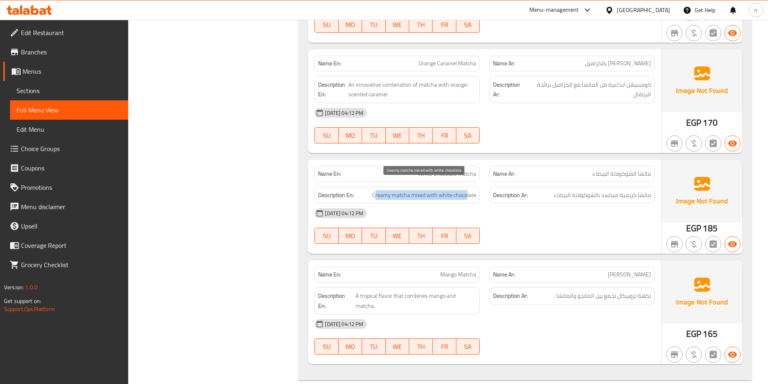
drag, startPoint x: 375, startPoint y: 186, endPoint x: 468, endPoint y: 186, distance: 92.4
click at [468, 190] on span "Creamy matcha mixed with white chocolate" at bounding box center [424, 195] width 104 height 10
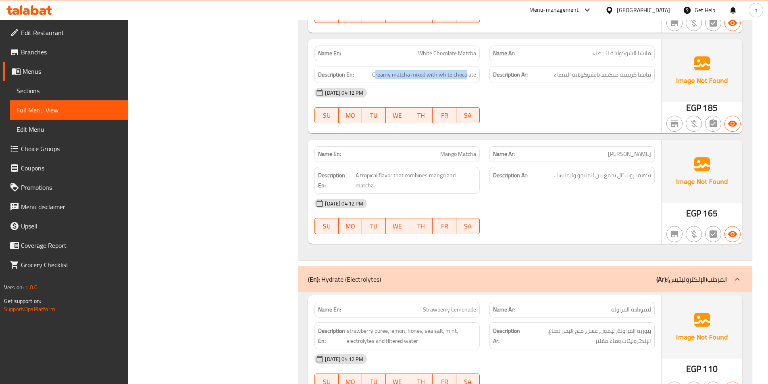
scroll to position [4759, 0]
drag, startPoint x: 360, startPoint y: 167, endPoint x: 475, endPoint y: 172, distance: 115.9
click at [475, 172] on div "Description En: A tropical flavor that combines mango and matcha." at bounding box center [397, 180] width 165 height 27
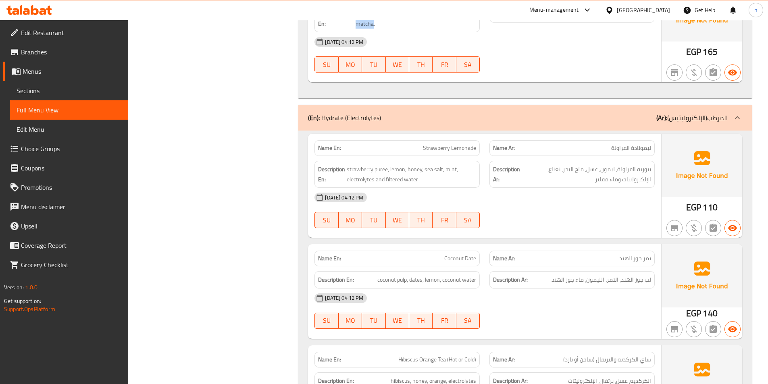
scroll to position [4961, 0]
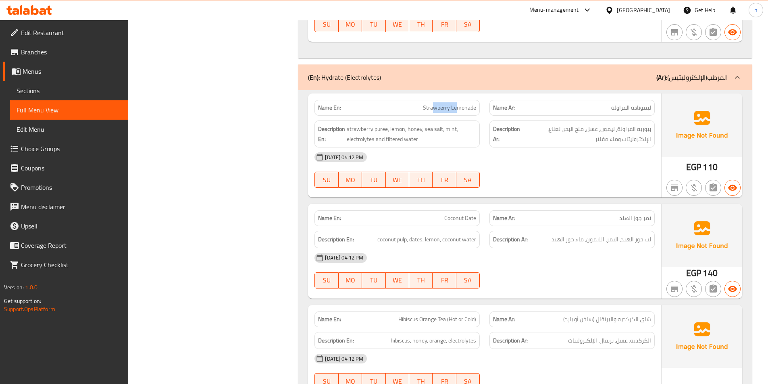
drag, startPoint x: 435, startPoint y: 93, endPoint x: 456, endPoint y: 91, distance: 20.7
click at [456, 104] on span "Strawberry Lemonade" at bounding box center [449, 108] width 53 height 8
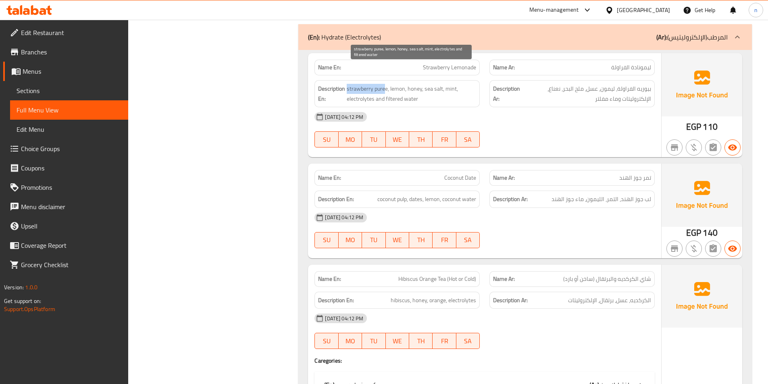
drag, startPoint x: 347, startPoint y: 71, endPoint x: 386, endPoint y: 69, distance: 38.4
click at [386, 84] on span "strawberry puree, lemon, honey, sea salt, mint, electrolytes and filtered water" at bounding box center [411, 94] width 129 height 20
click at [402, 84] on span "strawberry puree, lemon, honey, sea salt, mint, electrolytes and filtered water" at bounding box center [411, 94] width 129 height 20
click at [419, 84] on span "strawberry puree, lemon, honey, sea salt, mint, electrolytes and filtered water" at bounding box center [411, 94] width 129 height 20
click at [439, 84] on span "strawberry puree, lemon, honey, sea salt, mint, electrolytes and filtered water" at bounding box center [411, 94] width 129 height 20
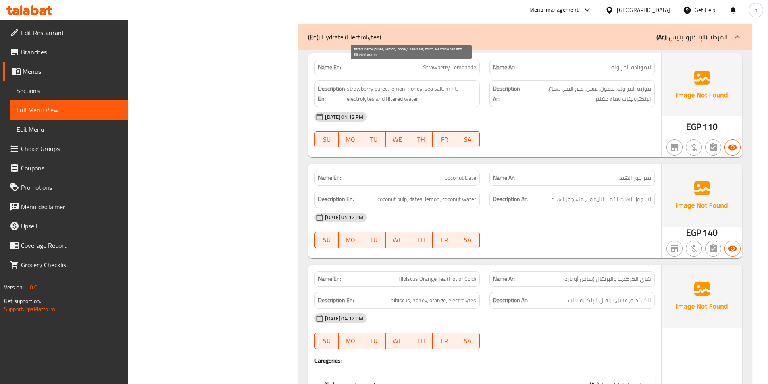
click at [451, 84] on span "strawberry puree, lemon, honey, sea salt, mint, electrolytes and filtered water" at bounding box center [411, 94] width 129 height 20
drag, startPoint x: 351, startPoint y: 80, endPoint x: 420, endPoint y: 82, distance: 69.0
click at [420, 84] on span "strawberry puree, lemon, honey, sea salt, mint, electrolytes and filtered water" at bounding box center [411, 94] width 129 height 20
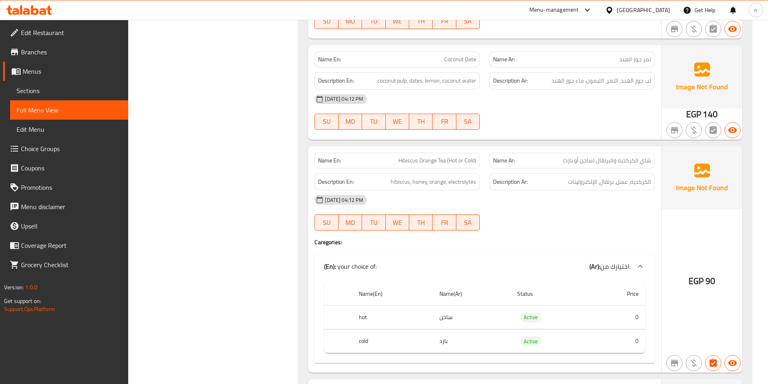
scroll to position [5122, 0]
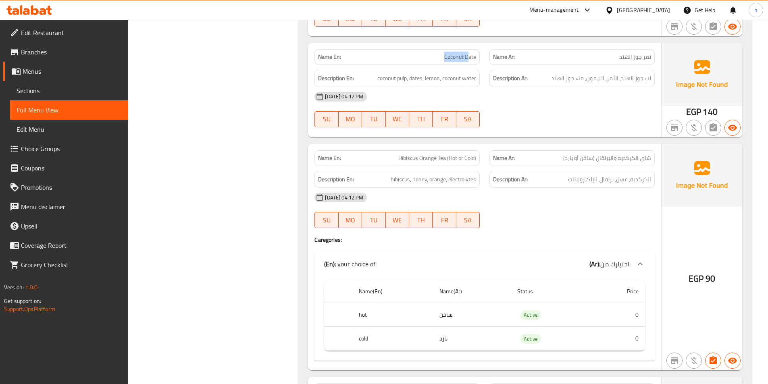
drag, startPoint x: 442, startPoint y: 42, endPoint x: 469, endPoint y: 39, distance: 27.2
click at [469, 53] on p "Name En: Coconut Date" at bounding box center [397, 57] width 158 height 8
drag, startPoint x: 377, startPoint y: 60, endPoint x: 461, endPoint y: 73, distance: 84.8
click at [462, 70] on div "Description En: coconut pulp, dates, lemon, coconut water" at bounding box center [397, 78] width 165 height 17
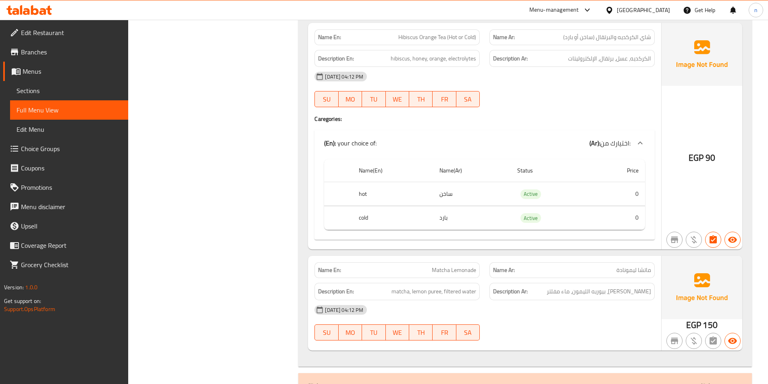
click at [577, 115] on h4 "Caregories:" at bounding box center [485, 119] width 340 height 8
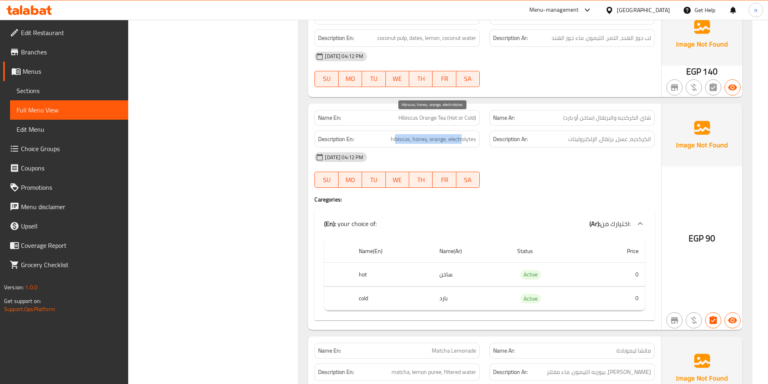
drag, startPoint x: 395, startPoint y: 120, endPoint x: 462, endPoint y: 119, distance: 67.0
click at [462, 134] on span "hibiscus, honey, orange, electrolytes" at bounding box center [433, 139] width 85 height 10
click at [494, 148] on div "06-10-2025 04:12 PM" at bounding box center [485, 157] width 350 height 19
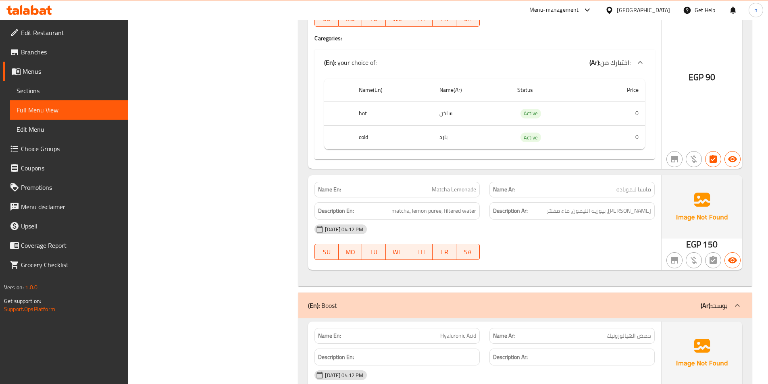
scroll to position [5404, 0]
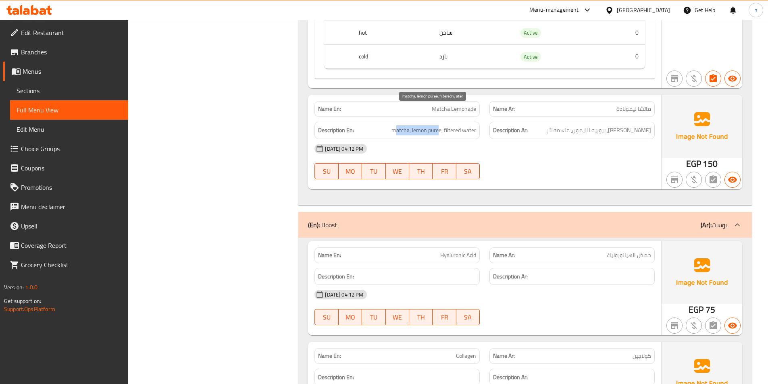
drag, startPoint x: 397, startPoint y: 114, endPoint x: 438, endPoint y: 114, distance: 40.7
click at [438, 125] on span "matcha, lemon puree, filtered water" at bounding box center [434, 130] width 85 height 10
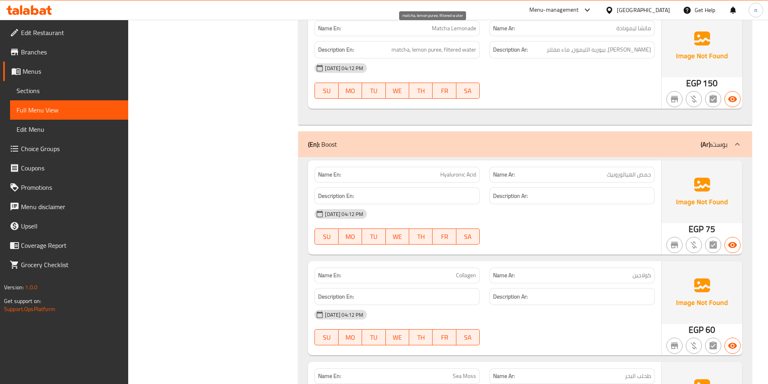
click at [456, 45] on span "matcha, lemon puree, filtered water" at bounding box center [434, 50] width 85 height 10
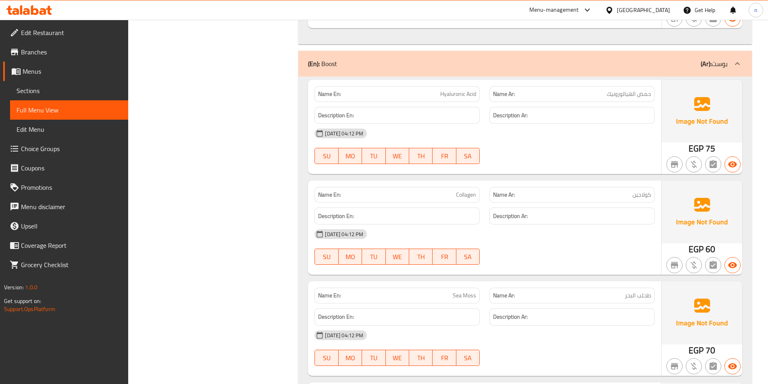
click at [519, 132] on div "06-10-2025 04:12 PM SU MO TU WE TH FR SA" at bounding box center [485, 146] width 350 height 45
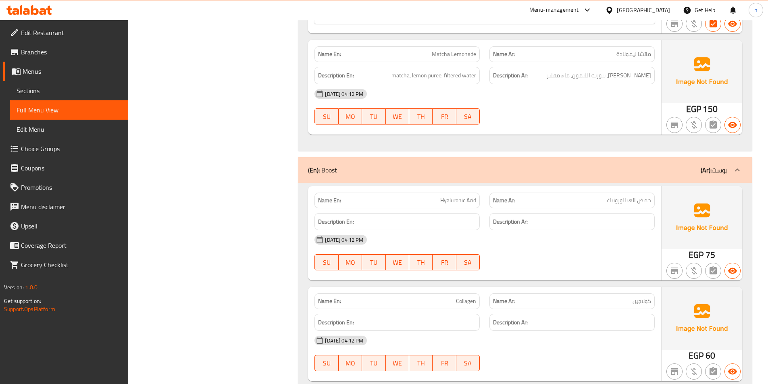
scroll to position [5444, 0]
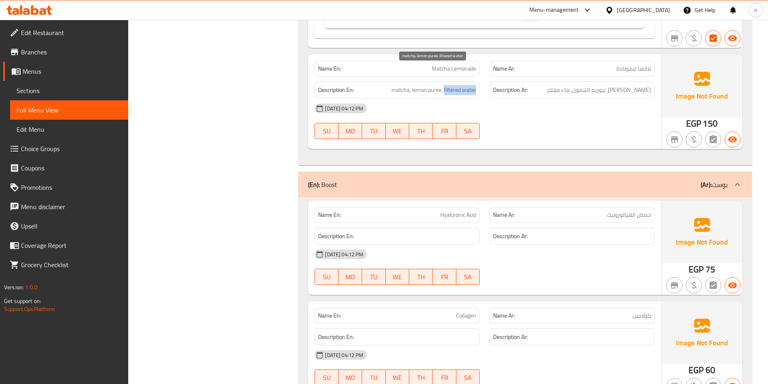
drag, startPoint x: 444, startPoint y: 69, endPoint x: 476, endPoint y: 69, distance: 32.3
click at [476, 85] on span "matcha, lemon puree, filtered water" at bounding box center [434, 90] width 85 height 10
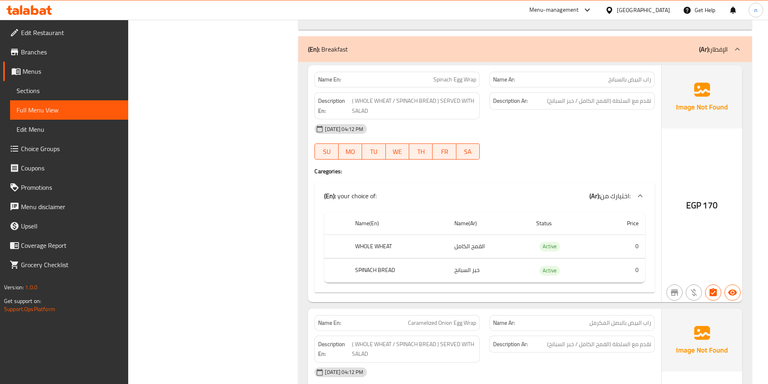
scroll to position [6130, 0]
drag, startPoint x: 645, startPoint y: 64, endPoint x: 572, endPoint y: 65, distance: 72.6
click at [572, 71] on div "Name Ar: راب البيض بالسبانخ" at bounding box center [572, 79] width 165 height 16
drag, startPoint x: 437, startPoint y: 62, endPoint x: 475, endPoint y: 62, distance: 37.5
click at [475, 75] on span "Spinach Egg Wrap" at bounding box center [455, 79] width 43 height 8
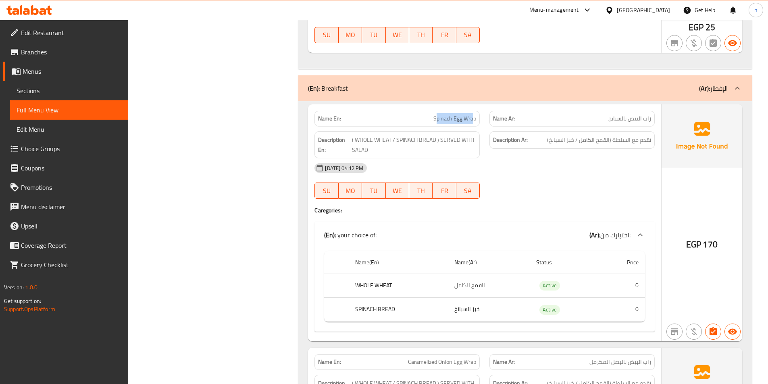
scroll to position [6090, 0]
drag, startPoint x: 452, startPoint y: 125, endPoint x: 469, endPoint y: 124, distance: 17.7
click at [469, 136] on span "( WHOLE WHEAT / SPINACH BREAD ) SERVED WITH SALAD" at bounding box center [414, 146] width 124 height 20
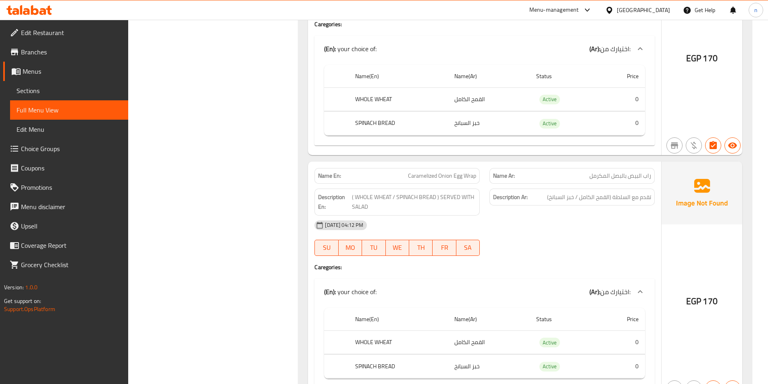
scroll to position [6291, 0]
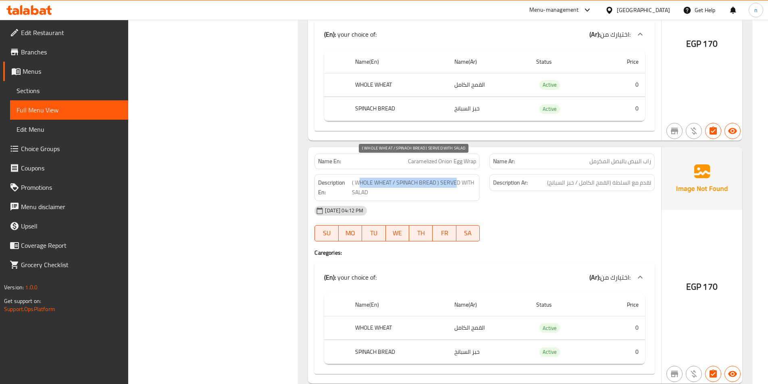
drag, startPoint x: 361, startPoint y: 164, endPoint x: 457, endPoint y: 162, distance: 96.4
click at [457, 178] on span "( WHOLE WHEAT / SPINACH BREAD ) SERVED WITH SALAD" at bounding box center [414, 188] width 124 height 20
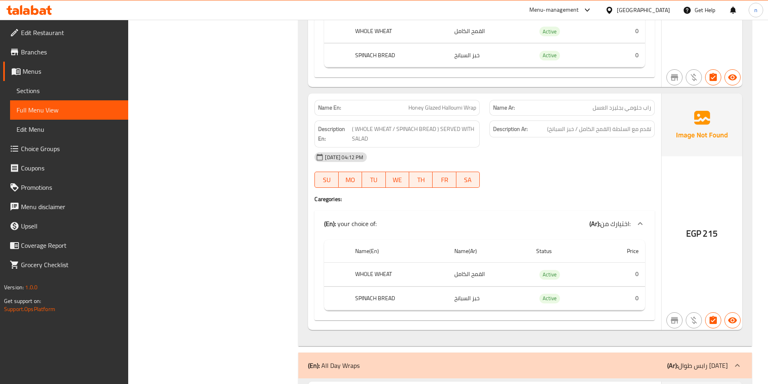
scroll to position [6574, 0]
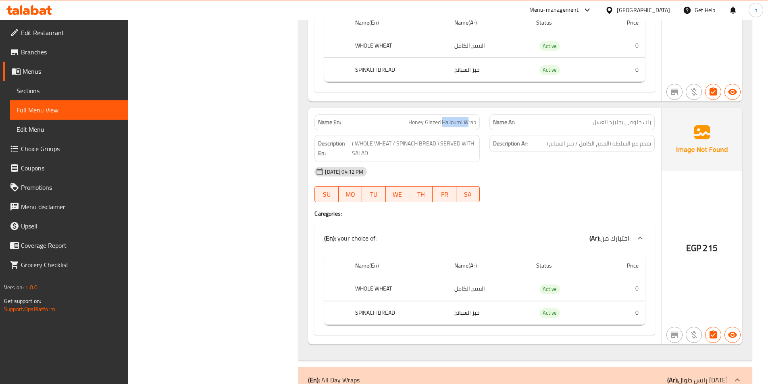
drag, startPoint x: 467, startPoint y: 105, endPoint x: 442, endPoint y: 106, distance: 25.4
click at [442, 118] on span "Honey Glazed Halloumi Wrap" at bounding box center [443, 122] width 68 height 8
drag, startPoint x: 361, startPoint y: 125, endPoint x: 446, endPoint y: 130, distance: 85.7
click at [446, 139] on span "( WHOLE WHEAT / SPINACH BREAD ) SERVED WITH SALAD" at bounding box center [414, 149] width 124 height 20
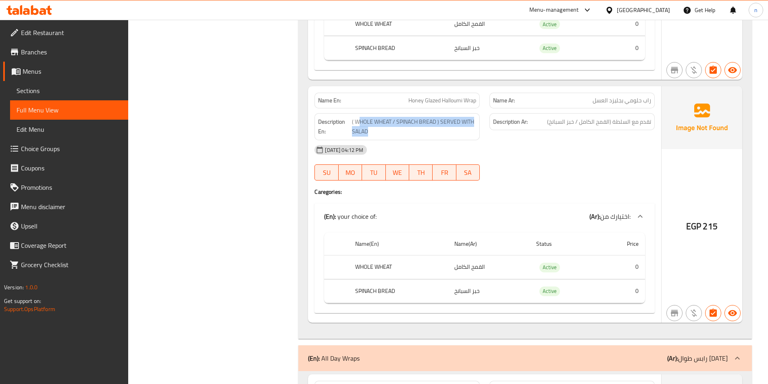
scroll to position [6614, 0]
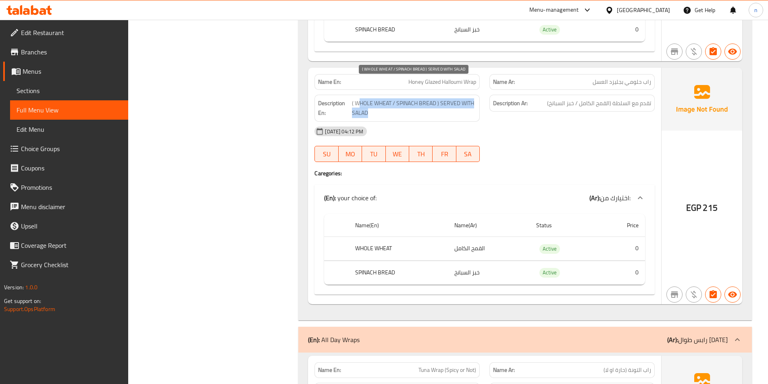
click at [385, 98] on span "( WHOLE WHEAT / SPINACH BREAD ) SERVED WITH SALAD" at bounding box center [414, 108] width 124 height 20
drag, startPoint x: 400, startPoint y: 82, endPoint x: 437, endPoint y: 99, distance: 40.6
click at [423, 98] on span "( WHOLE WHEAT / SPINACH BREAD ) SERVED WITH SALAD" at bounding box center [414, 108] width 124 height 20
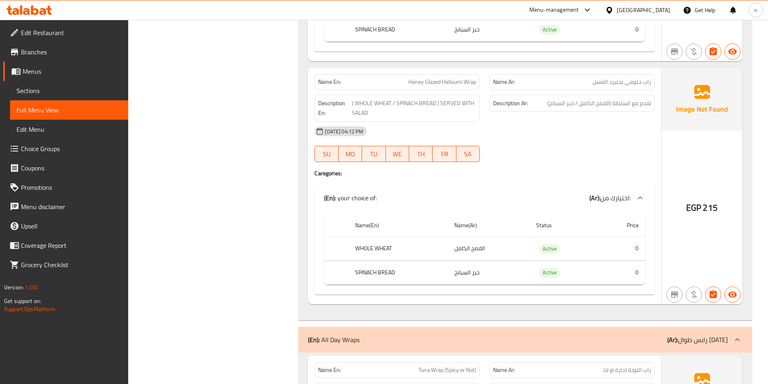
click at [440, 100] on div "Description En: ( WHOLE WHEAT / SPINACH BREAD ) SERVED WITH SALAD" at bounding box center [397, 108] width 165 height 27
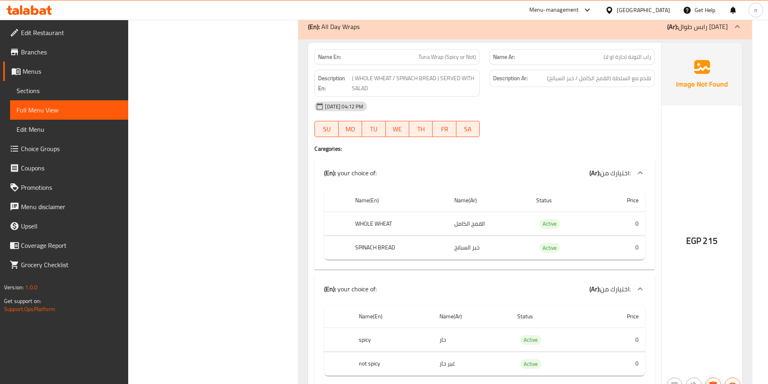
scroll to position [6896, 0]
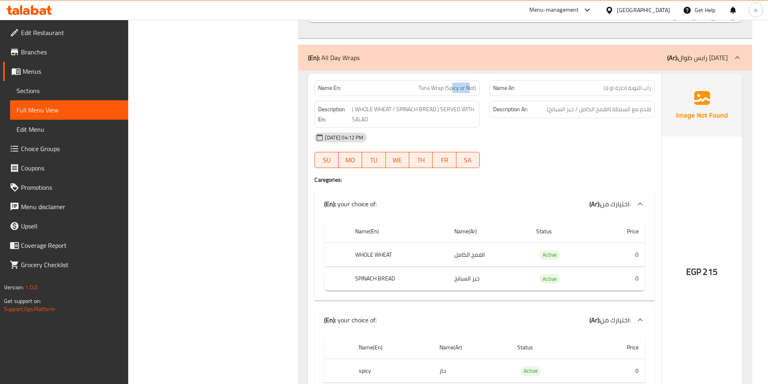
drag, startPoint x: 452, startPoint y: 67, endPoint x: 469, endPoint y: 76, distance: 19.1
click at [471, 84] on span "Tuna Wrap (Spicy or Not)" at bounding box center [448, 88] width 58 height 8
click at [471, 128] on div "06-10-2025 04:12 PM" at bounding box center [485, 137] width 350 height 19
drag, startPoint x: 654, startPoint y: 89, endPoint x: 609, endPoint y: 90, distance: 45.2
click at [609, 101] on div "Description Ar: تقدم مع السلطة (القمح الكامل / خبز السبانخ)" at bounding box center [572, 109] width 165 height 17
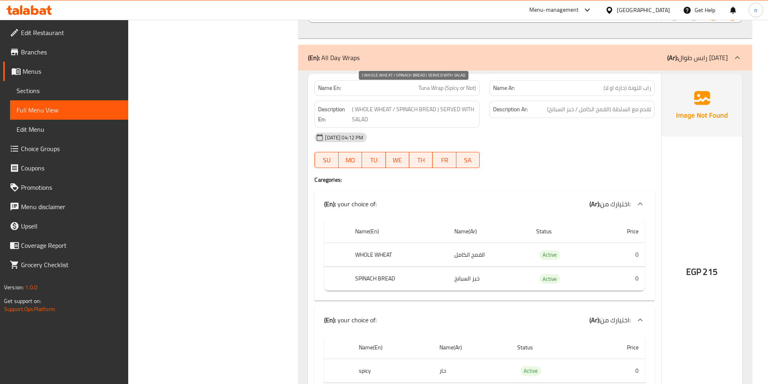
click at [386, 104] on span "( WHOLE WHEAT / SPINACH BREAD ) SERVED WITH SALAD" at bounding box center [414, 114] width 124 height 20
drag, startPoint x: 363, startPoint y: 89, endPoint x: 419, endPoint y: 93, distance: 55.8
click at [419, 104] on span "( WHOLE WHEAT / SPINACH BREAD ) SERVED WITH SALAD" at bounding box center [414, 114] width 124 height 20
click at [426, 104] on span "( WHOLE WHEAT / SPINACH BREAD ) SERVED WITH SALAD" at bounding box center [414, 114] width 124 height 20
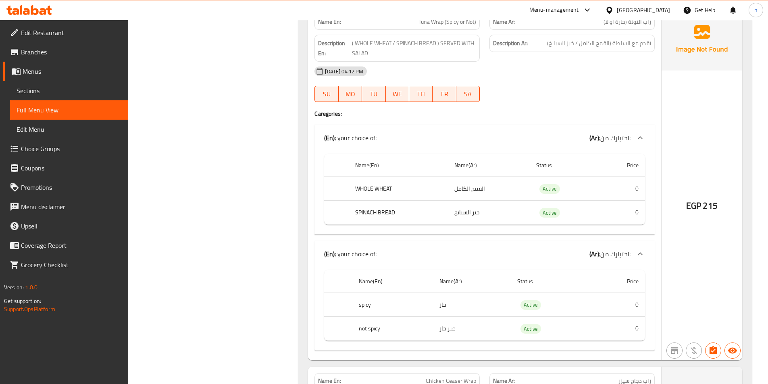
scroll to position [6977, 0]
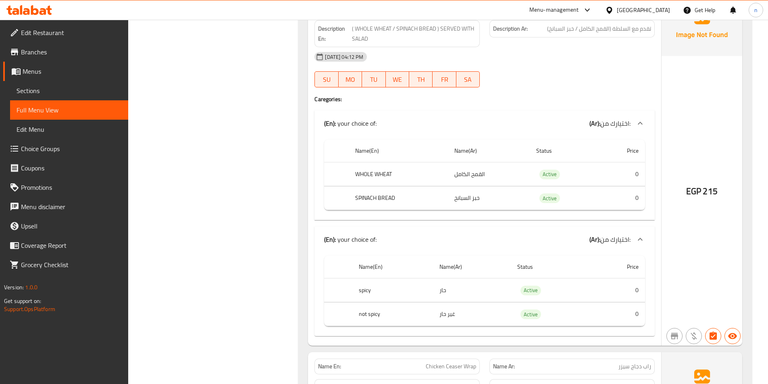
click at [470, 186] on td "خبز السبانخ" at bounding box center [489, 198] width 82 height 24
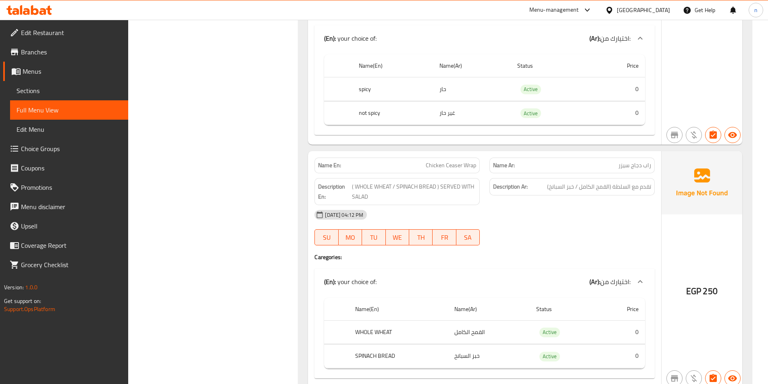
scroll to position [7179, 0]
drag, startPoint x: 470, startPoint y: 146, endPoint x: 430, endPoint y: 147, distance: 40.3
click at [430, 161] on span "Chicken Ceaser Wrap" at bounding box center [451, 165] width 50 height 8
drag, startPoint x: 367, startPoint y: 167, endPoint x: 445, endPoint y: 167, distance: 78.2
click at [445, 181] on span "( WHOLE WHEAT / SPINACH BREAD ) SERVED WITH SALAD" at bounding box center [414, 191] width 124 height 20
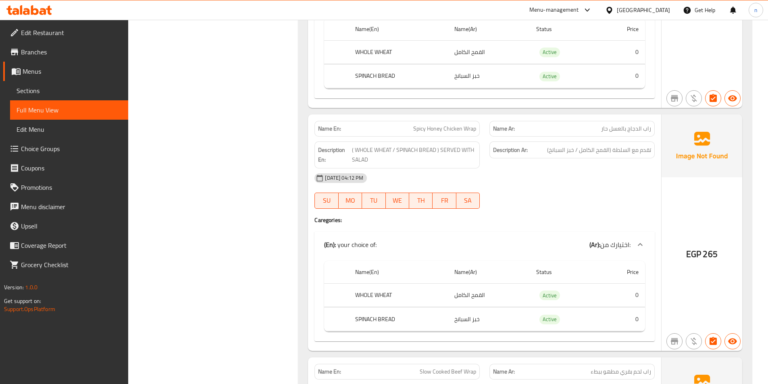
scroll to position [7461, 0]
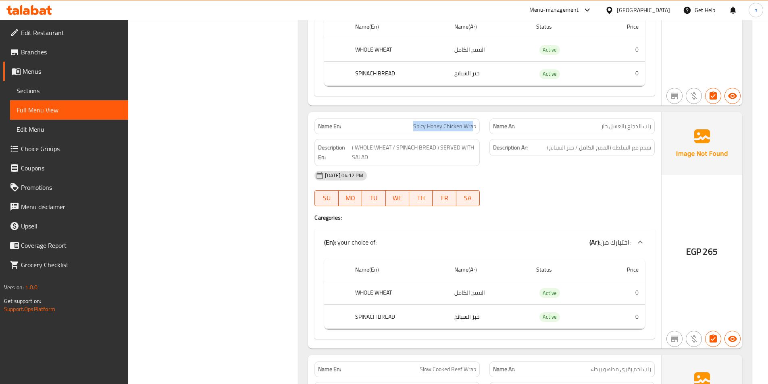
drag, startPoint x: 473, startPoint y: 108, endPoint x: 413, endPoint y: 105, distance: 59.8
click at [413, 122] on p "Name En: Spicy Honey Chicken Wrap" at bounding box center [397, 126] width 158 height 8
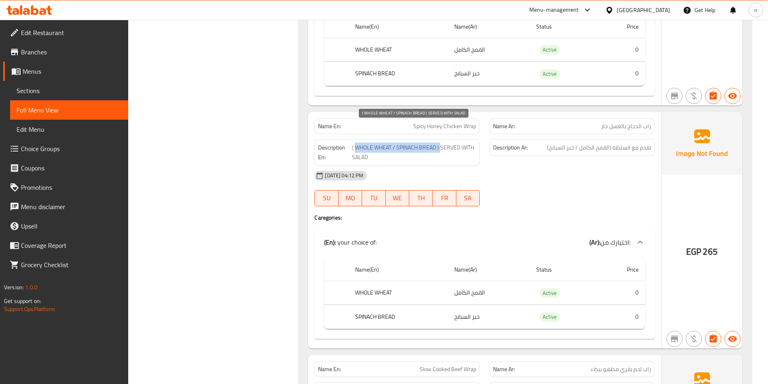
drag, startPoint x: 357, startPoint y: 129, endPoint x: 441, endPoint y: 127, distance: 84.3
click at [441, 143] on span "( WHOLE WHEAT / SPINACH BREAD ) SERVED WITH SALAD" at bounding box center [414, 153] width 124 height 20
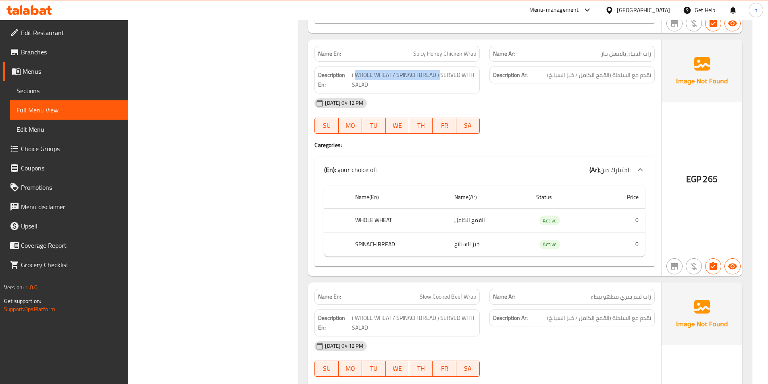
scroll to position [7542, 0]
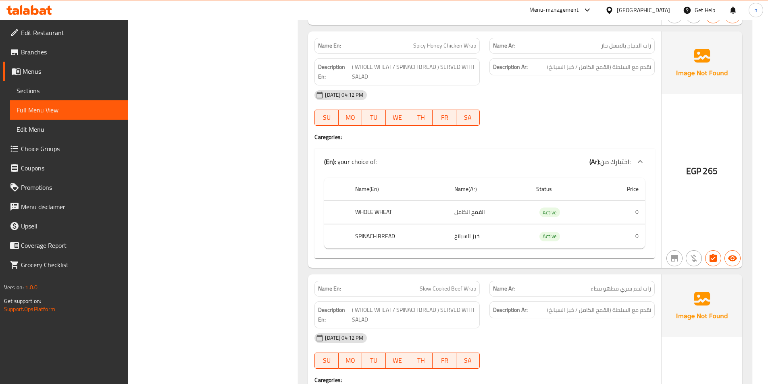
click at [463, 200] on td "القمح الكامل" at bounding box center [489, 212] width 82 height 24
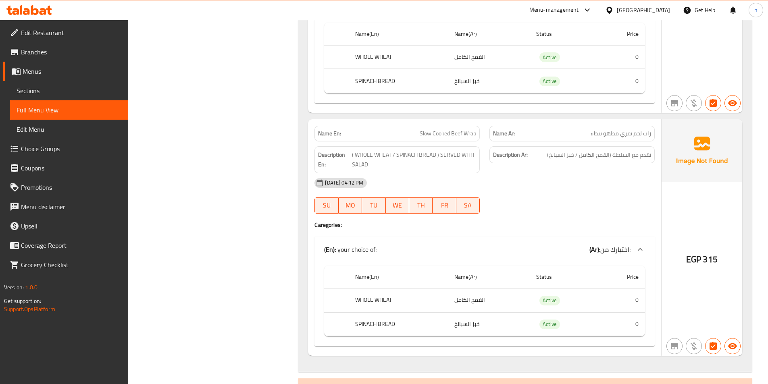
scroll to position [7743, 0]
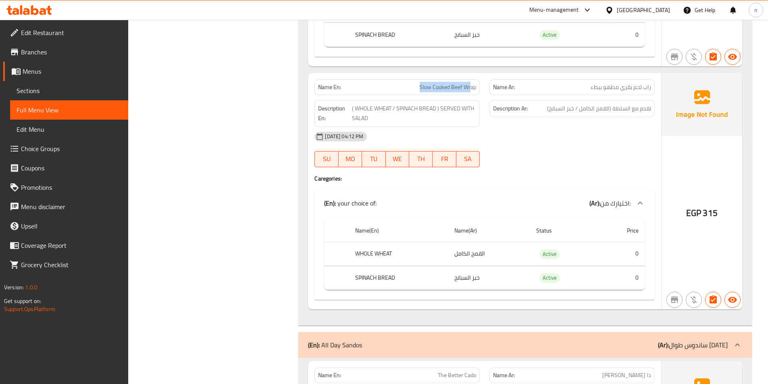
drag, startPoint x: 471, startPoint y: 69, endPoint x: 406, endPoint y: 67, distance: 65.0
click at [406, 83] on p "Name En: Slow Cooked Beef Wrap" at bounding box center [397, 87] width 158 height 8
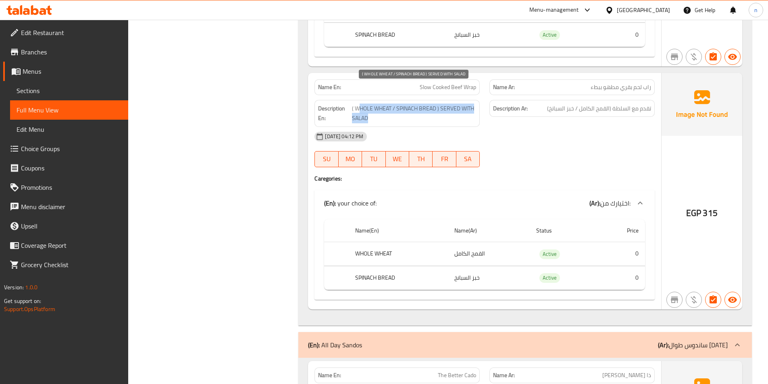
drag, startPoint x: 358, startPoint y: 90, endPoint x: 410, endPoint y: 98, distance: 52.8
click at [410, 104] on span "( WHOLE WHEAT / SPINACH BREAD ) SERVED WITH SALAD" at bounding box center [414, 114] width 124 height 20
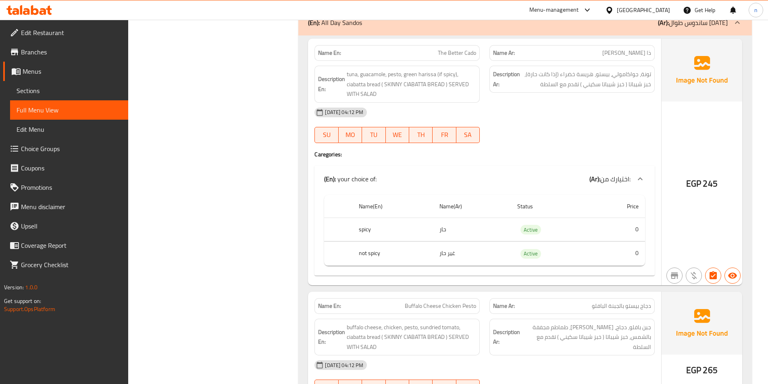
scroll to position [8026, 0]
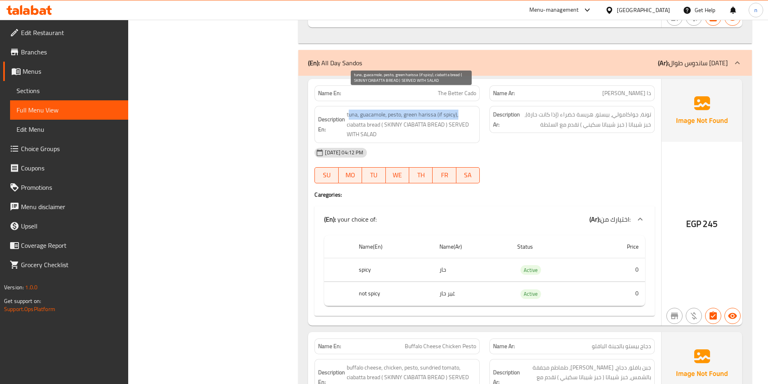
drag, startPoint x: 350, startPoint y: 97, endPoint x: 458, endPoint y: 96, distance: 107.7
click at [458, 110] on span "tuna, guacamole, pesto, green harissa (if spicy), ciabatta bread ( SKINNY CIABA…" at bounding box center [411, 125] width 129 height 30
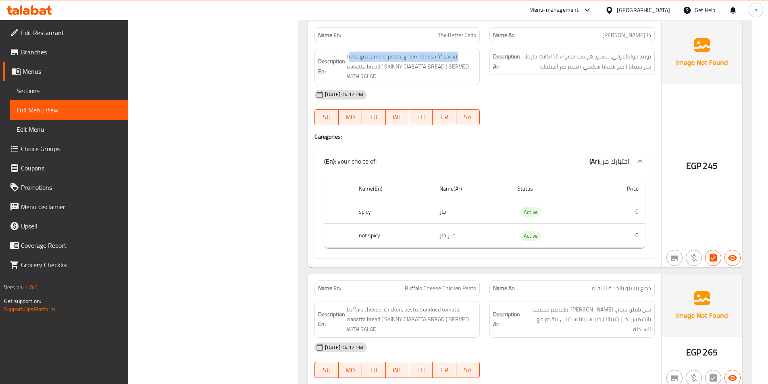
scroll to position [8101, 0]
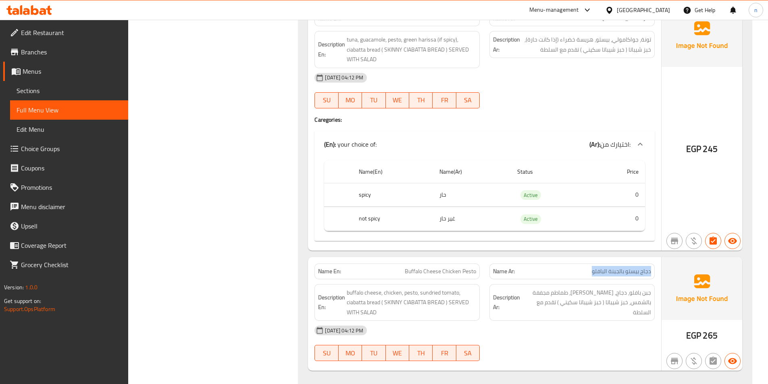
drag, startPoint x: 651, startPoint y: 253, endPoint x: 581, endPoint y: 253, distance: 70.2
click at [581, 267] on p "Name Ar: دجاج بيستو بالجبنة البافلو" at bounding box center [572, 271] width 158 height 8
click at [589, 296] on div "Description Ar: جبن بافلو، دجاج، بيستو، طماطم مجففة بالشمس، خبز شيباتا ( خبز شي…" at bounding box center [572, 302] width 175 height 47
drag, startPoint x: 415, startPoint y: 252, endPoint x: 475, endPoint y: 258, distance: 60.7
click at [475, 264] on div "Name En: Buffalo Cheese Chicken Pesto" at bounding box center [397, 272] width 165 height 16
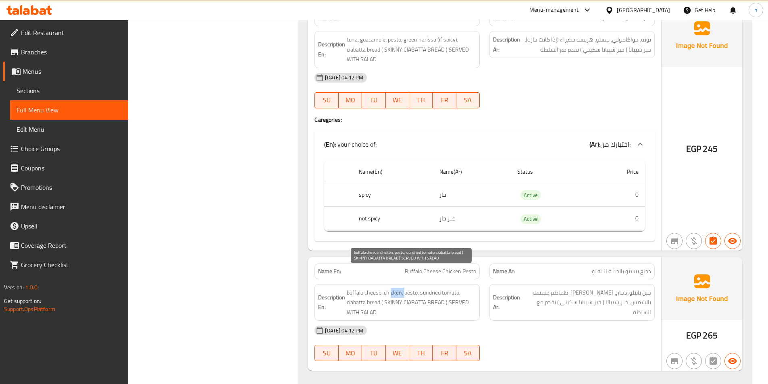
drag, startPoint x: 392, startPoint y: 274, endPoint x: 404, endPoint y: 273, distance: 11.8
click at [404, 288] on span "buffalo cheese, chicken, pesto, sundried tomato, ciabatta bread ( SKINNY CIABAT…" at bounding box center [411, 303] width 129 height 30
click at [409, 288] on span "buffalo cheese, chicken, pesto, sundried tomato, ciabatta bread ( SKINNY CIABAT…" at bounding box center [411, 303] width 129 height 30
drag, startPoint x: 425, startPoint y: 273, endPoint x: 454, endPoint y: 277, distance: 28.8
click at [454, 288] on span "buffalo cheese, chicken, pesto, sundried tomato, ciabatta bread ( SKINNY CIABAT…" at bounding box center [411, 303] width 129 height 30
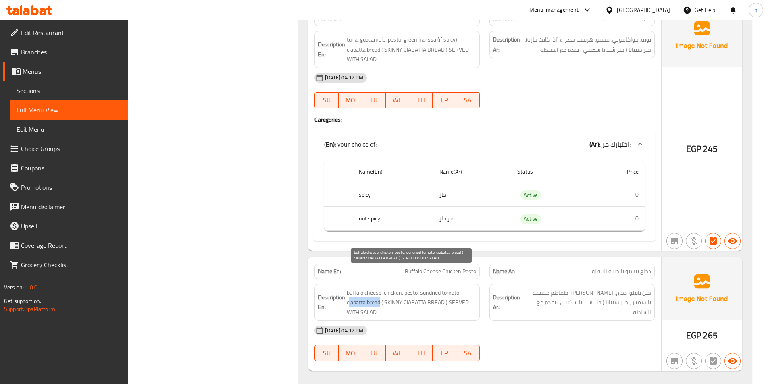
drag, startPoint x: 350, startPoint y: 284, endPoint x: 381, endPoint y: 284, distance: 31.5
click at [381, 288] on span "buffalo cheese, chicken, pesto, sundried tomato, ciabatta bread ( SKINNY CIABAT…" at bounding box center [411, 303] width 129 height 30
drag, startPoint x: 392, startPoint y: 287, endPoint x: 440, endPoint y: 286, distance: 48.0
click at [440, 288] on span "buffalo cheese, chicken, pesto, sundried tomato, ciabatta bread ( SKINNY CIABAT…" at bounding box center [411, 303] width 129 height 30
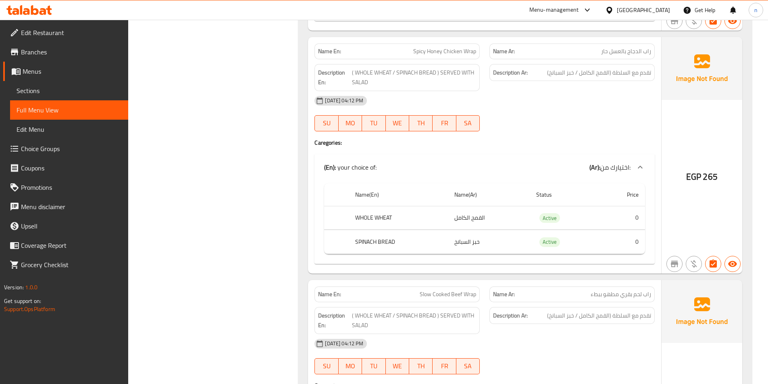
scroll to position [7496, 0]
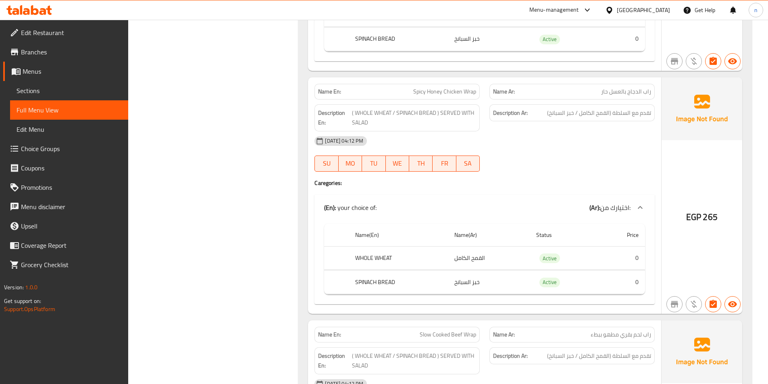
click at [13, 72] on icon at bounding box center [16, 72] width 9 height 7
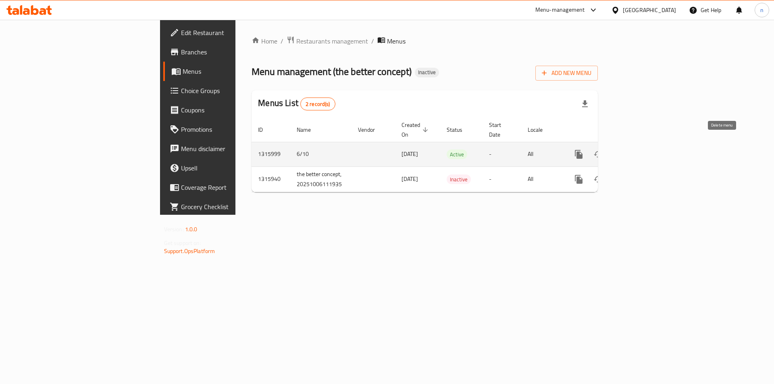
click at [621, 151] on icon "enhanced table" at bounding box center [618, 154] width 6 height 7
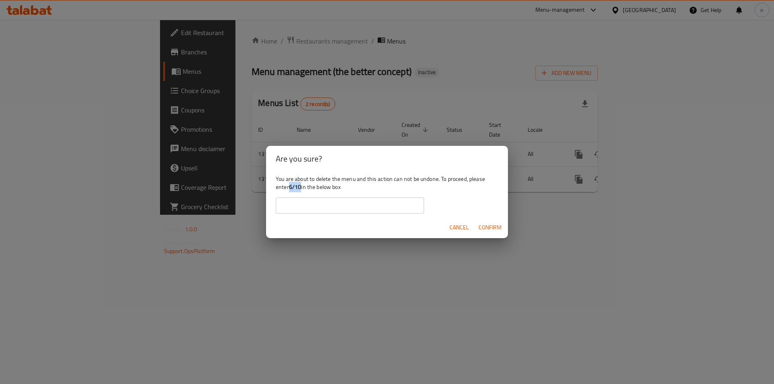
drag, startPoint x: 291, startPoint y: 189, endPoint x: 302, endPoint y: 186, distance: 11.2
click at [302, 186] on b "6/10" at bounding box center [295, 187] width 13 height 10
copy b "6/10"
click at [297, 204] on input "text" at bounding box center [350, 206] width 148 height 16
paste input "6/10"
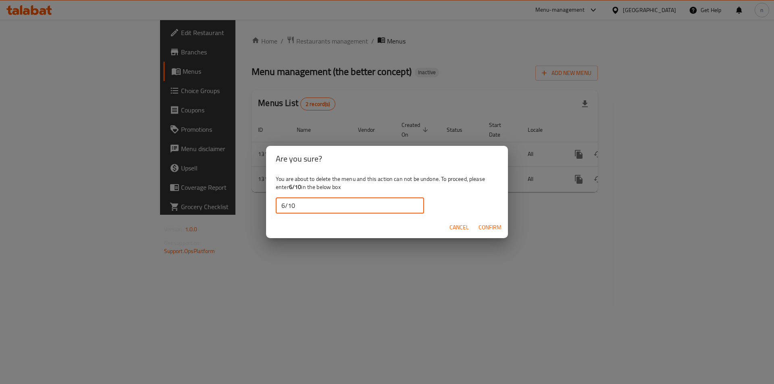
type input "6/10"
click at [486, 233] on button "Confirm" at bounding box center [489, 227] width 29 height 15
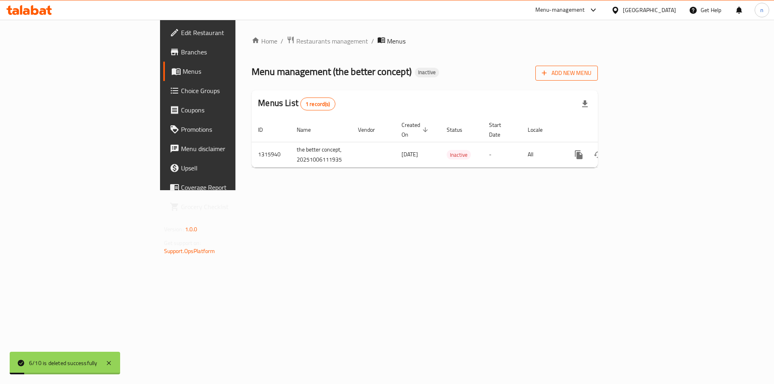
click at [592, 69] on span "Add New Menu" at bounding box center [567, 73] width 50 height 10
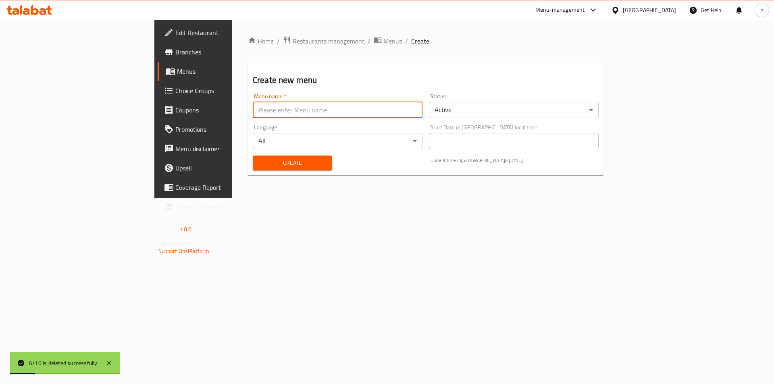
click at [280, 112] on input "text" at bounding box center [338, 110] width 170 height 16
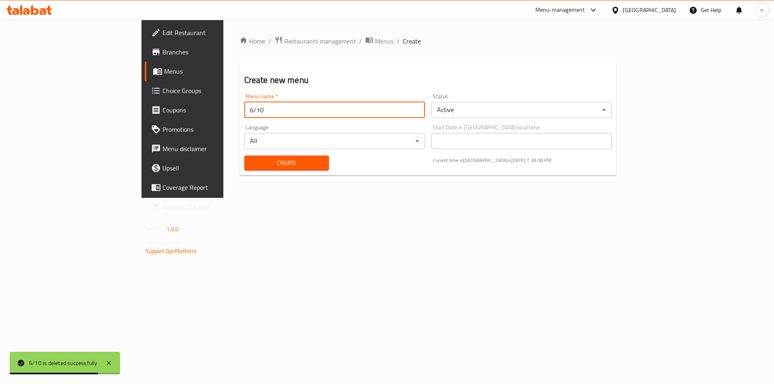
type input "6/10"
click at [244, 156] on button "Create" at bounding box center [286, 163] width 85 height 15
click at [164, 68] on span "Menus" at bounding box center [214, 72] width 100 height 10
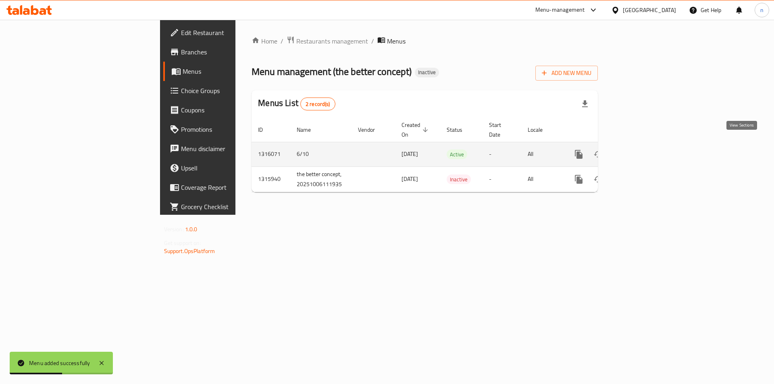
click at [642, 150] on icon "enhanced table" at bounding box center [637, 155] width 10 height 10
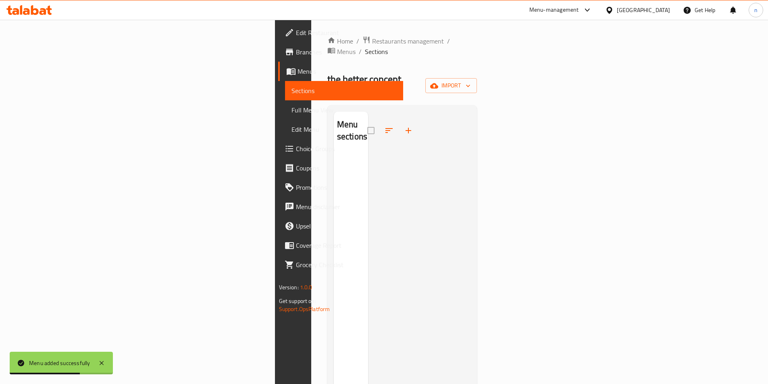
click at [298, 74] on span "Menus" at bounding box center [347, 72] width 99 height 10
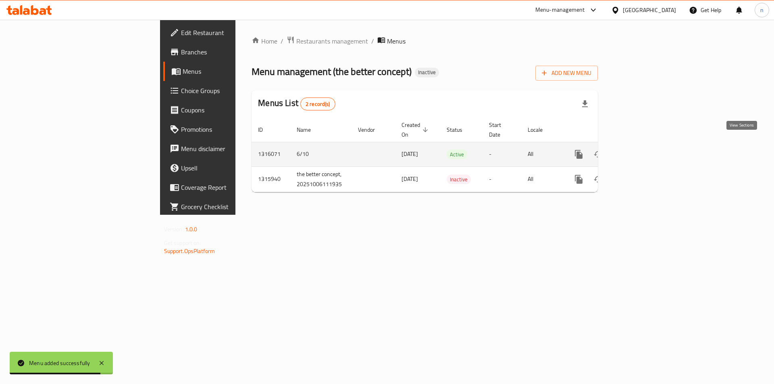
click at [642, 150] on icon "enhanced table" at bounding box center [637, 155] width 10 height 10
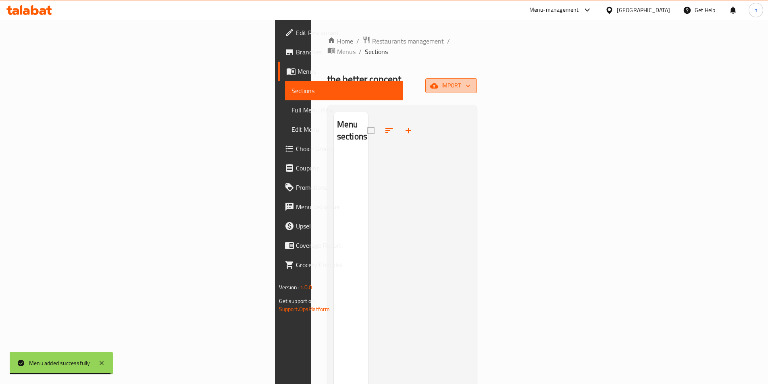
click at [471, 81] on span "import" at bounding box center [451, 86] width 39 height 10
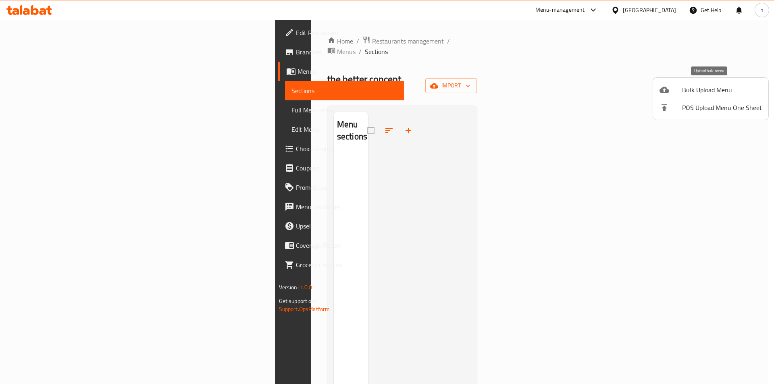
click at [677, 86] on div at bounding box center [671, 90] width 23 height 10
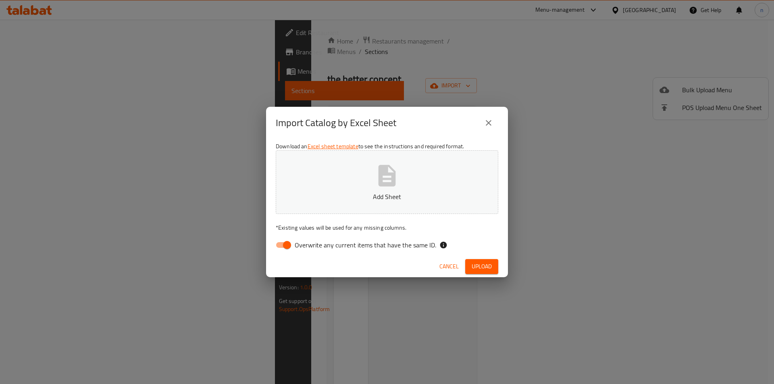
click at [283, 248] on input "Overwrite any current items that have the same ID." at bounding box center [287, 245] width 46 height 15
checkbox input "false"
click at [324, 195] on p "Add Sheet" at bounding box center [387, 197] width 198 height 10
click at [489, 263] on span "Upload" at bounding box center [482, 267] width 20 height 10
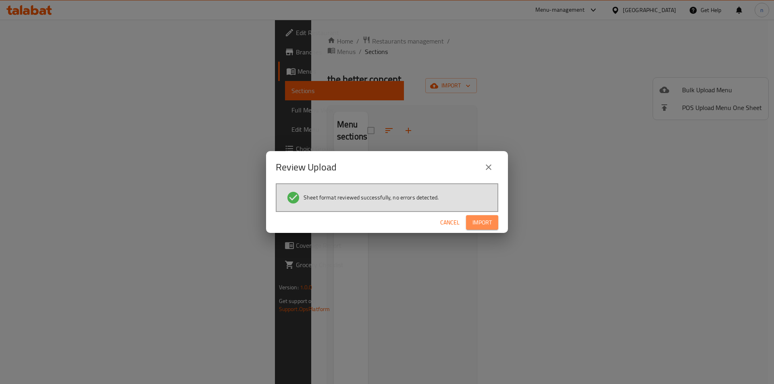
click at [490, 226] on span "Import" at bounding box center [482, 223] width 19 height 10
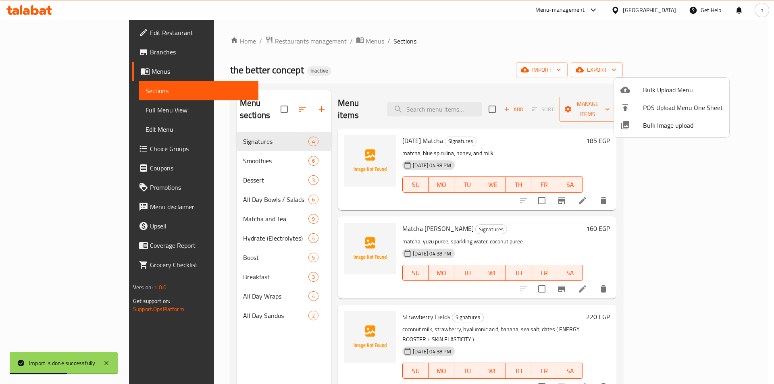
click at [43, 109] on div at bounding box center [387, 192] width 774 height 384
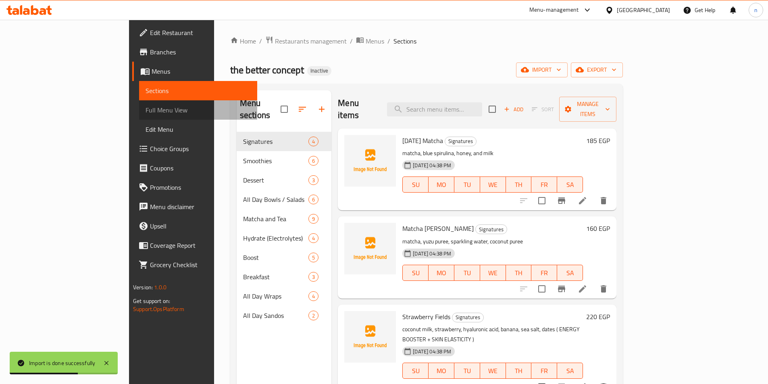
click at [146, 109] on span "Full Menu View" at bounding box center [198, 110] width 105 height 10
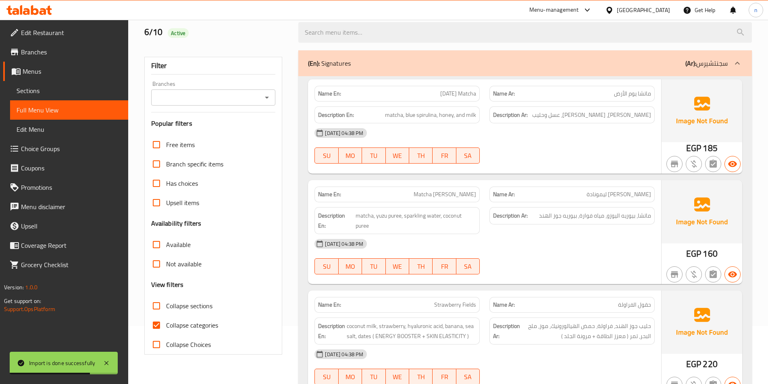
scroll to position [161, 0]
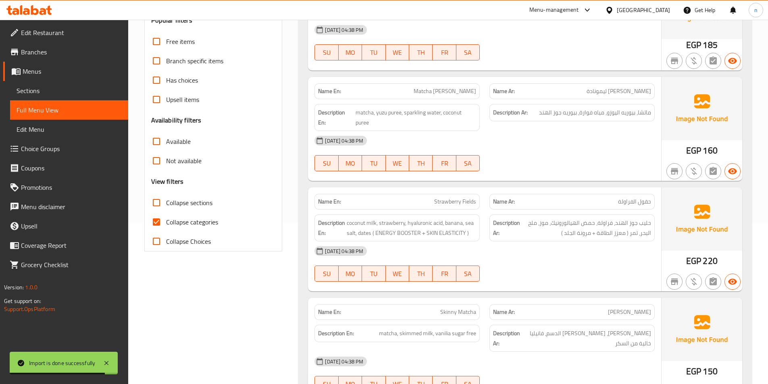
click at [156, 223] on input "Collapse categories" at bounding box center [156, 222] width 19 height 19
checkbox input "false"
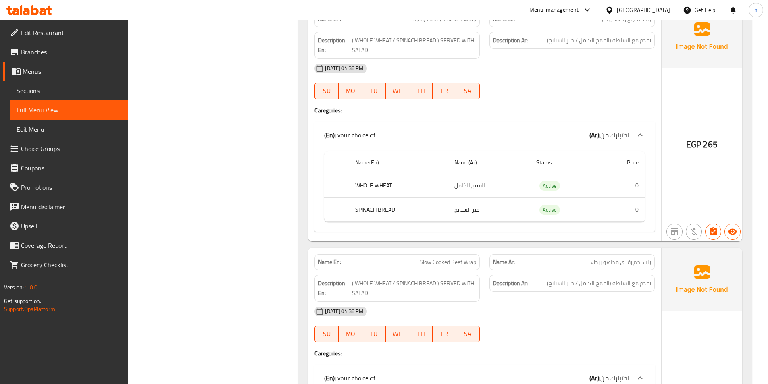
scroll to position [7567, 0]
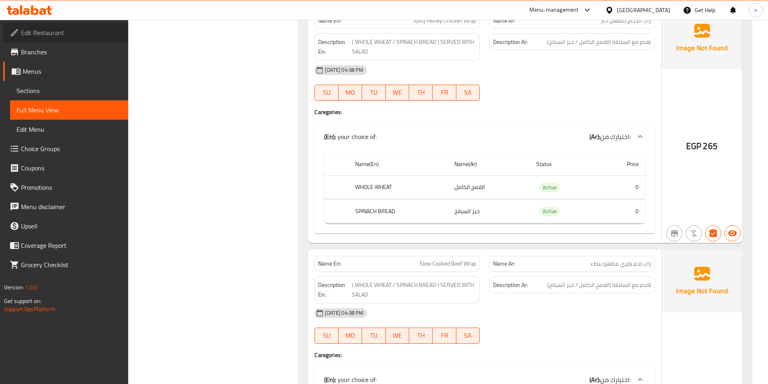
click at [80, 40] on link "Edit Restaurant" at bounding box center [65, 32] width 125 height 19
